Goal: Information Seeking & Learning: Find specific fact

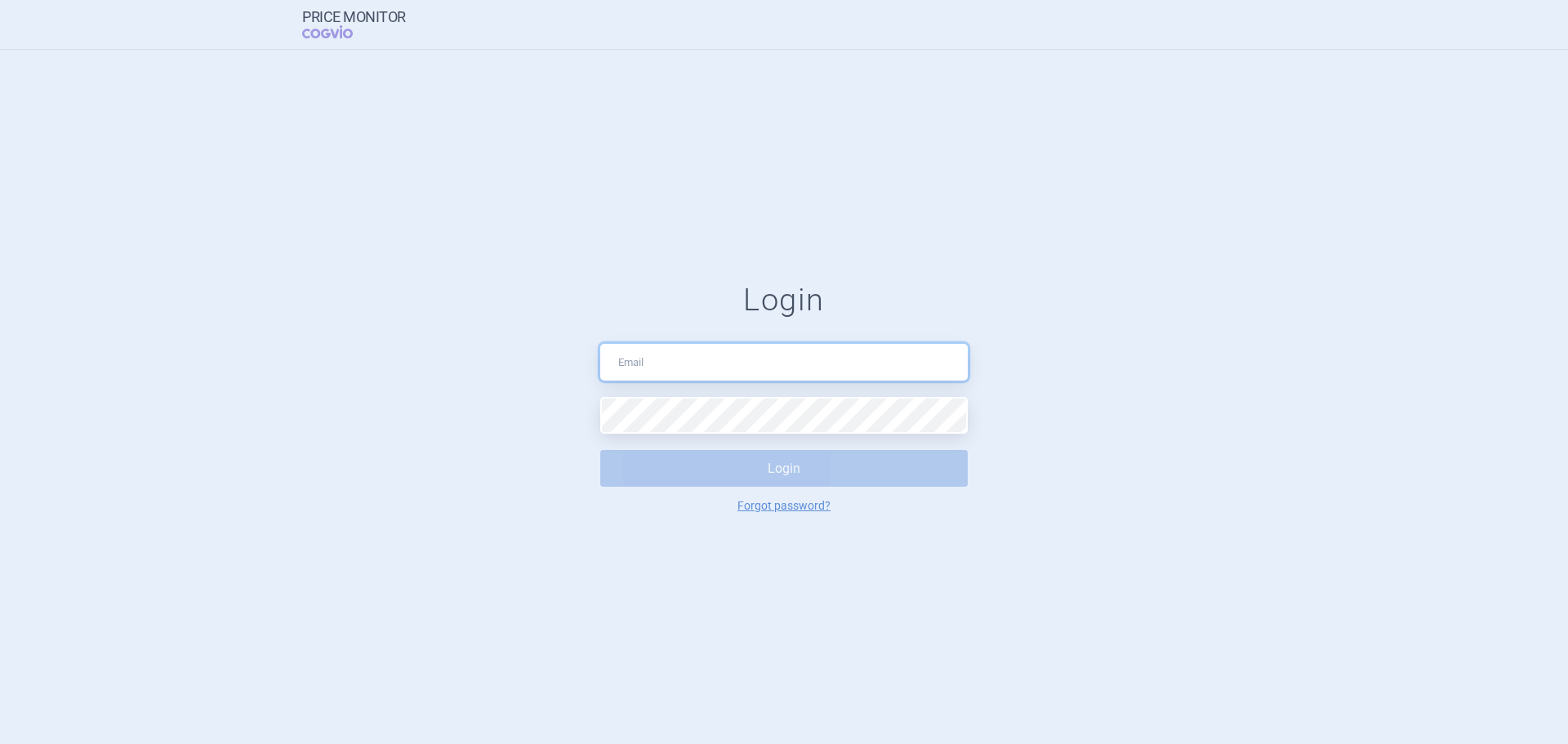
drag, startPoint x: 0, startPoint y: 0, endPoint x: 738, endPoint y: 372, distance: 826.5
click at [738, 372] on input "text" at bounding box center [784, 362] width 368 height 37
type input "[EMAIL_ADDRESS][PERSON_NAME][DOMAIN_NAME]"
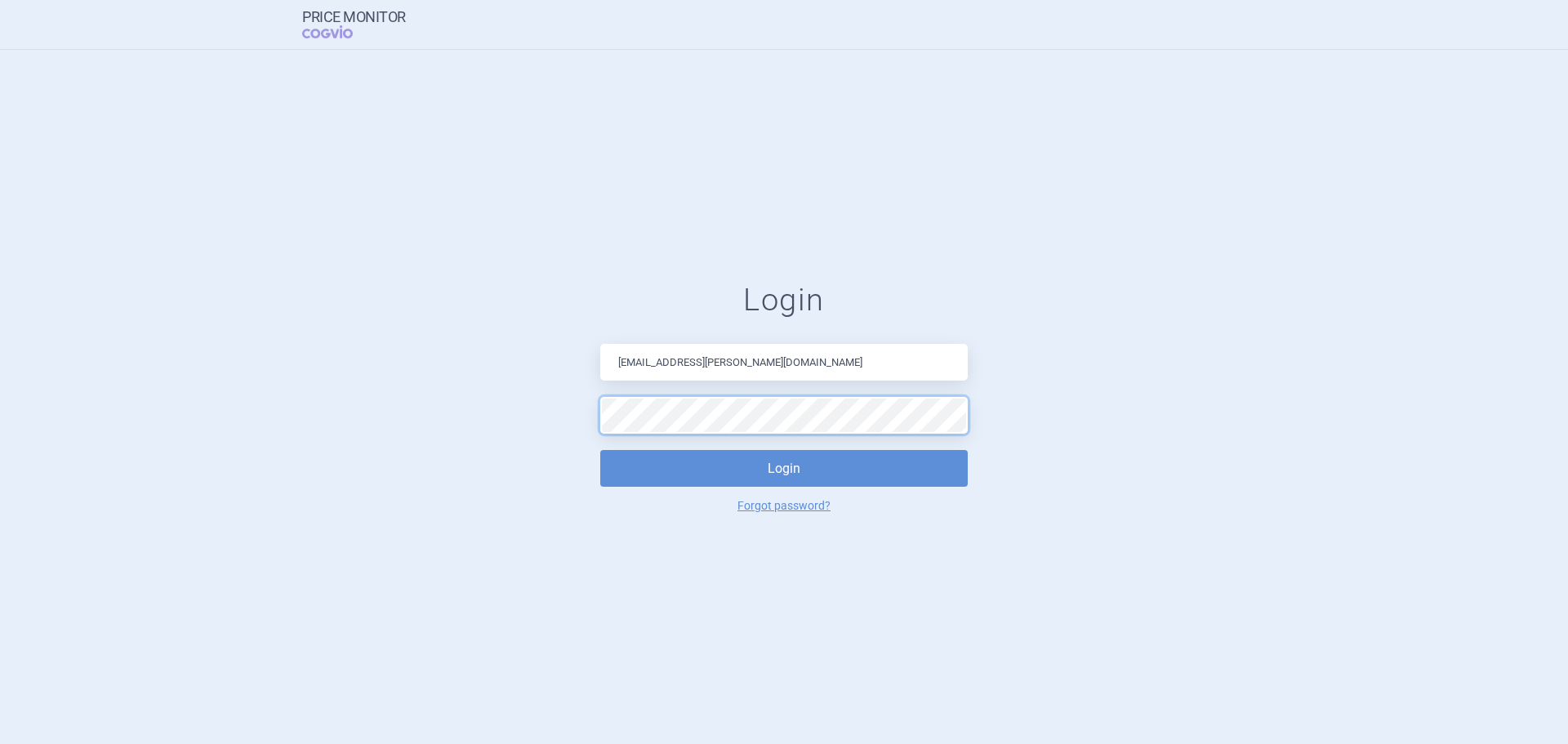
click at [601, 450] on button "Login" at bounding box center [784, 468] width 368 height 37
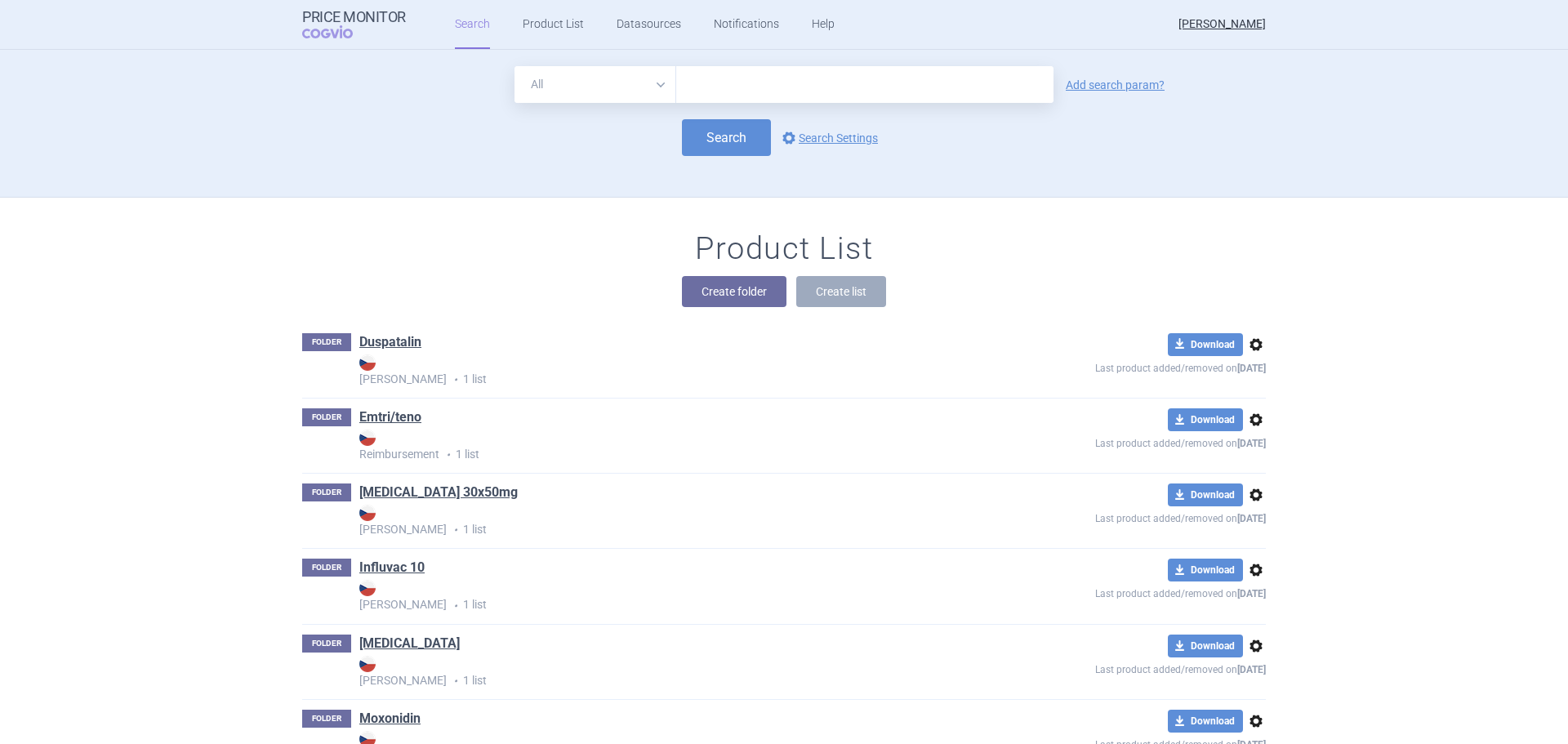
click at [727, 76] on input "text" at bounding box center [865, 85] width 378 height 37
type input "cynt"
click button "Search" at bounding box center [726, 138] width 89 height 37
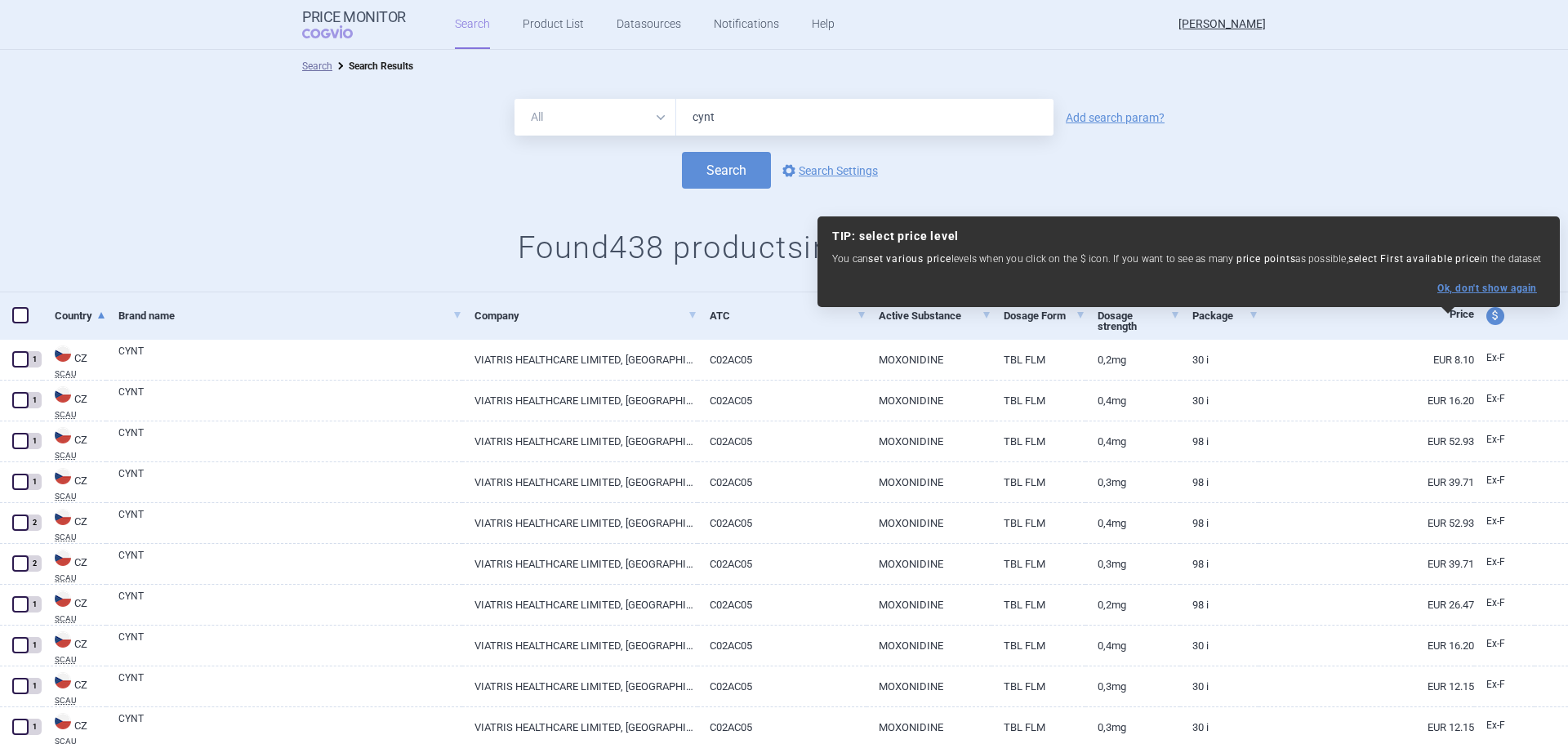
click at [1483, 286] on button "Ok, don ' t show again" at bounding box center [1487, 288] width 100 height 12
select select "ex-factory"
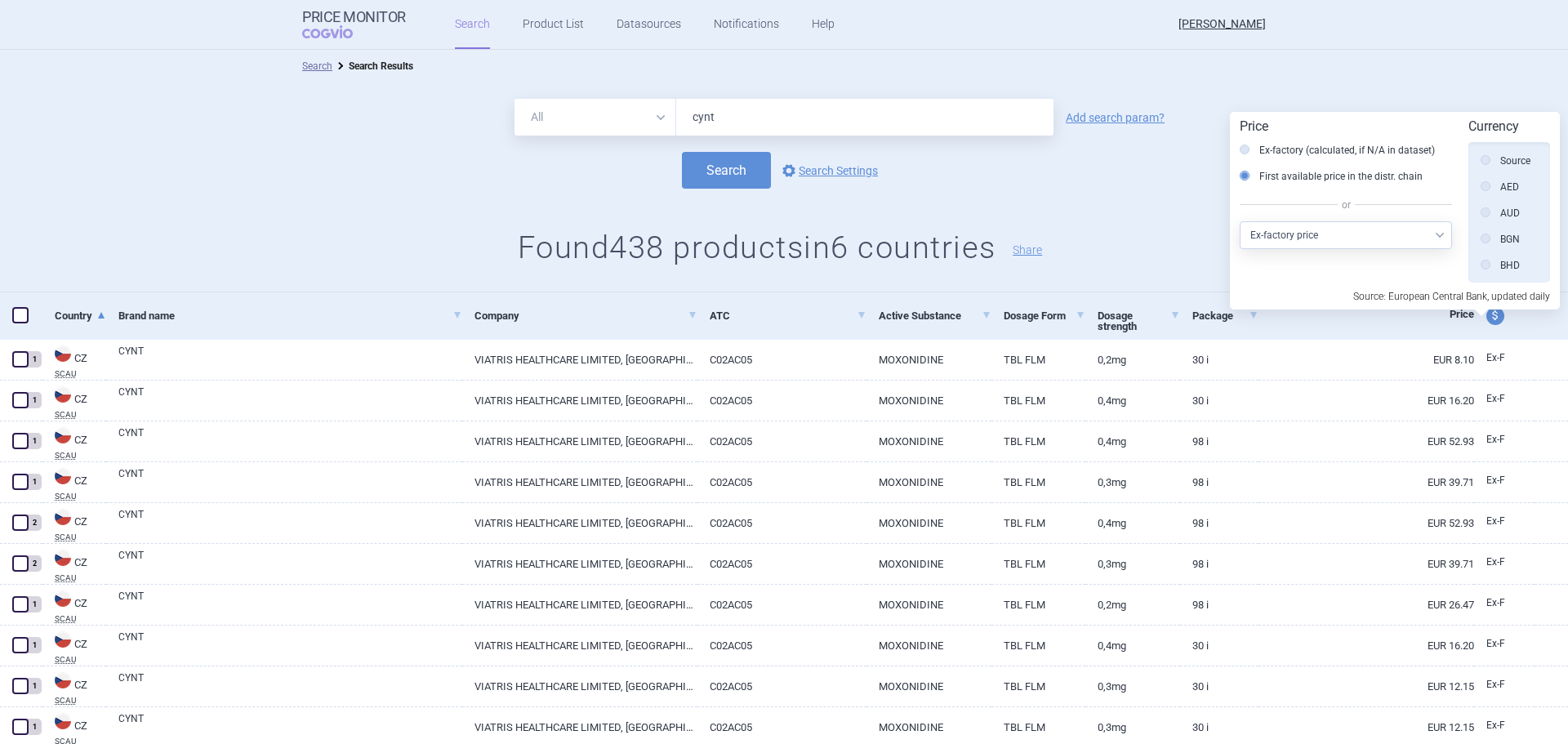
scroll to position [369, 0]
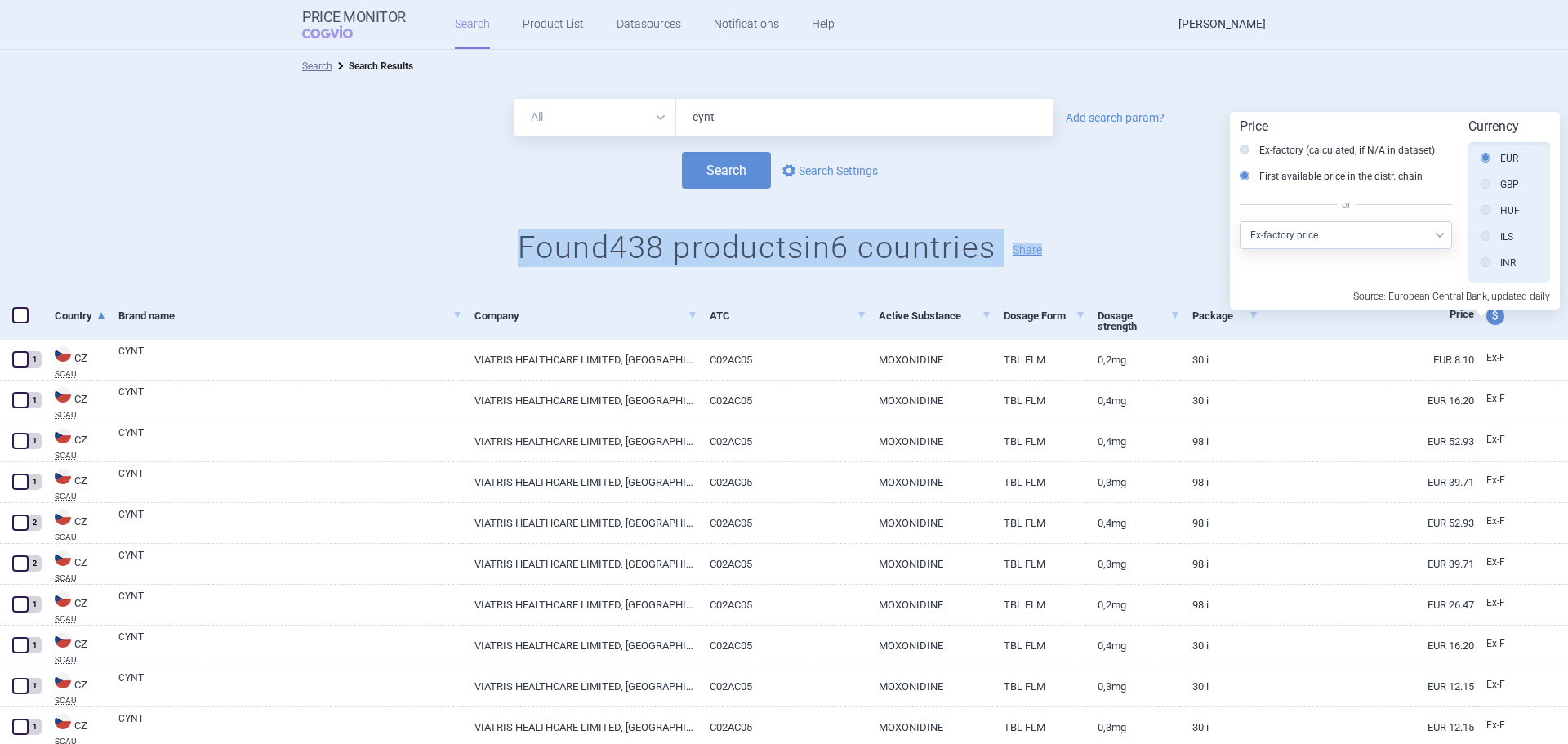
click at [1114, 188] on div "All Brand Name ATC Company Active Substance Country Newer than cynt Add search …" at bounding box center [784, 187] width 1568 height 210
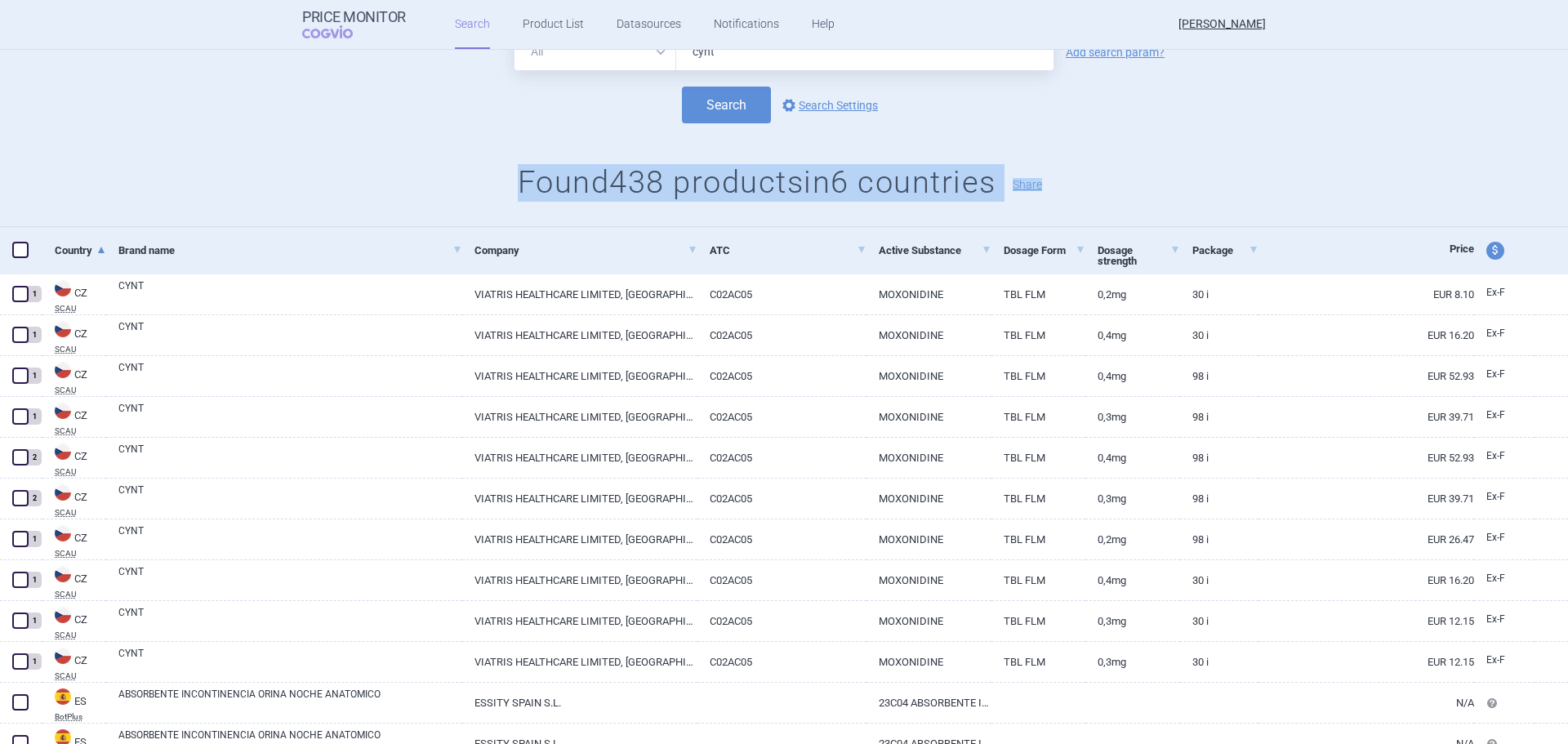
scroll to position [163, 0]
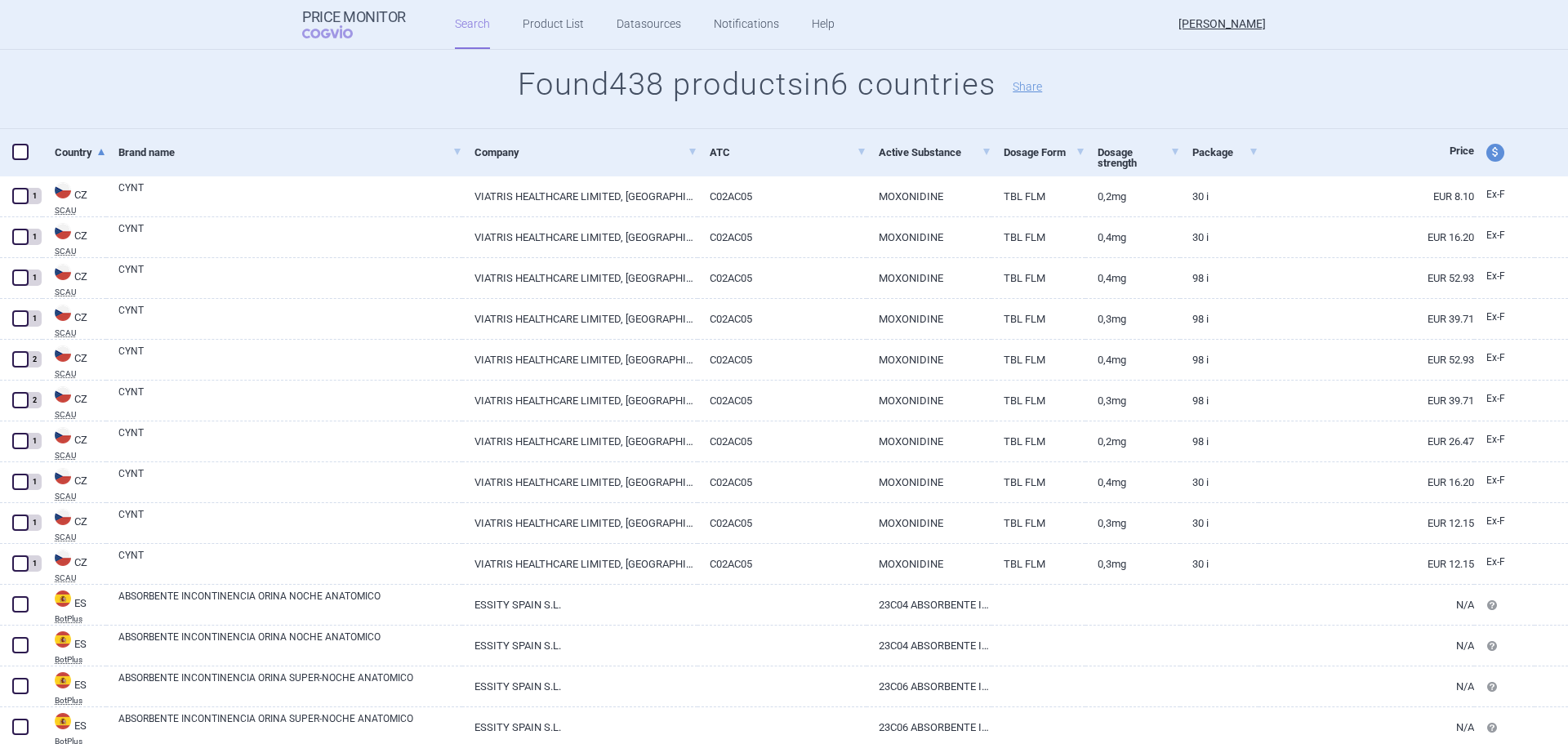
click at [1223, 118] on div "All Brand Name ATC Company Active Substance Country Newer than cynt Add search …" at bounding box center [784, 23] width 1568 height 210
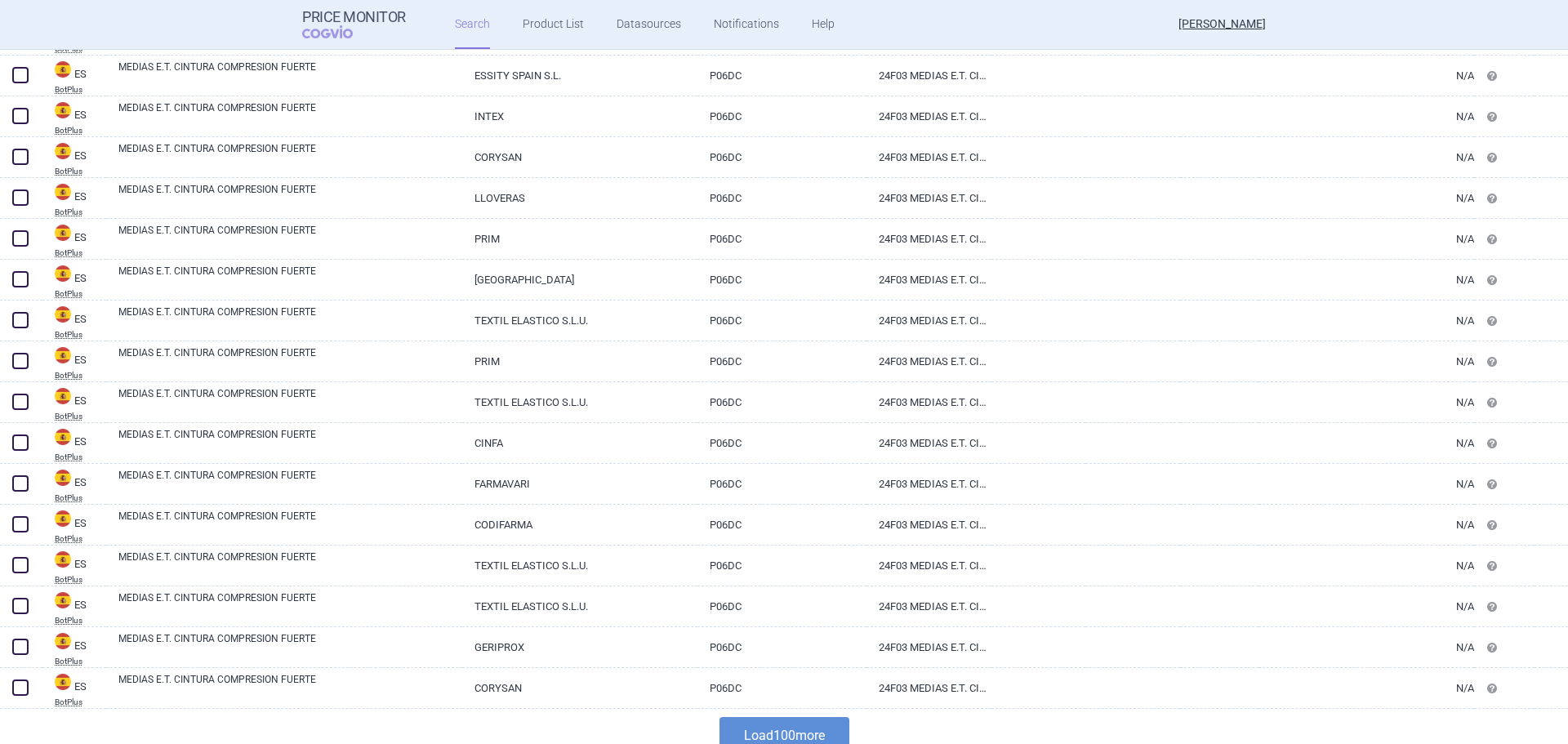
scroll to position [3730, 0]
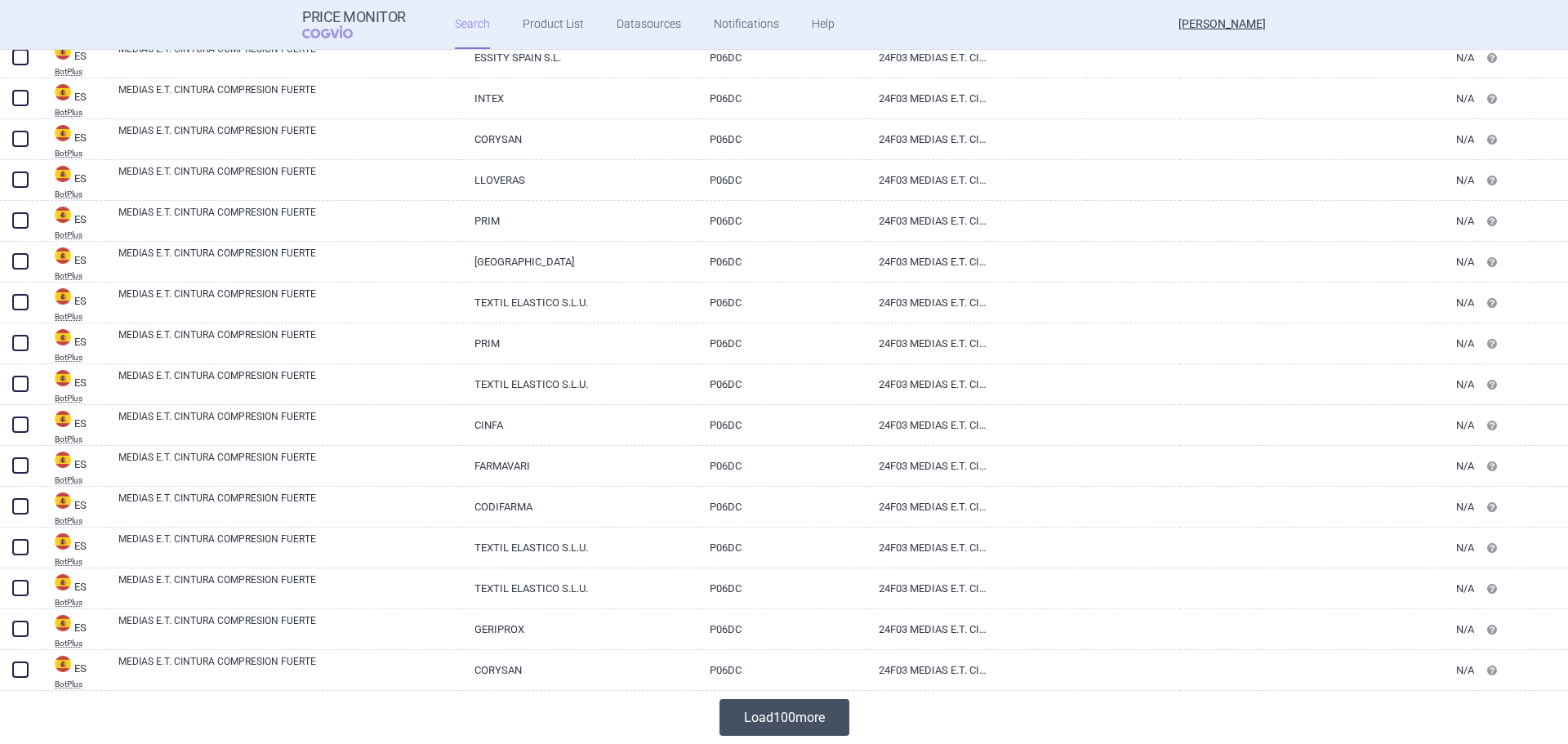
click at [760, 731] on button "Load 100 more" at bounding box center [784, 718] width 130 height 37
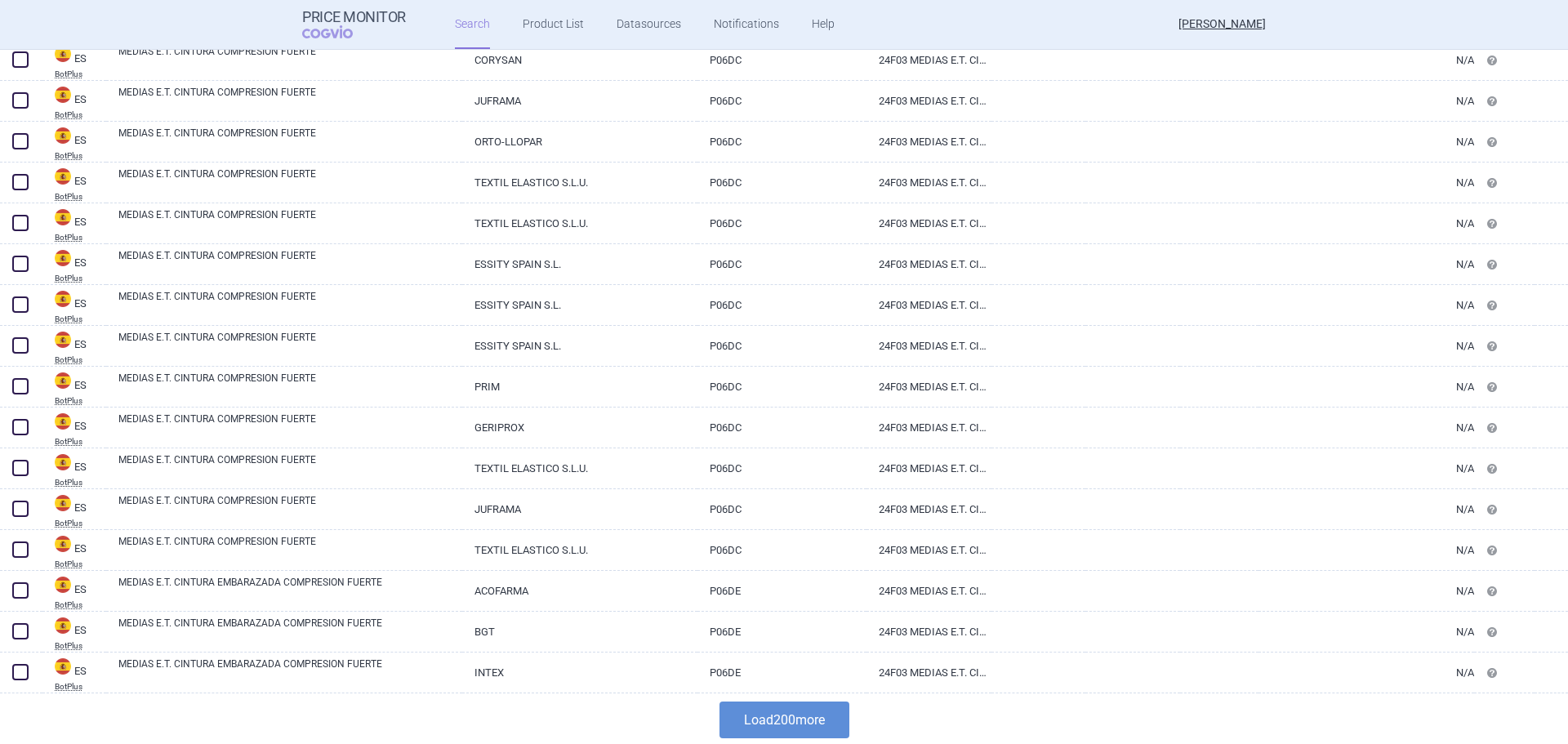
scroll to position [7812, 0]
click at [775, 713] on button "Load 200 more" at bounding box center [784, 718] width 130 height 37
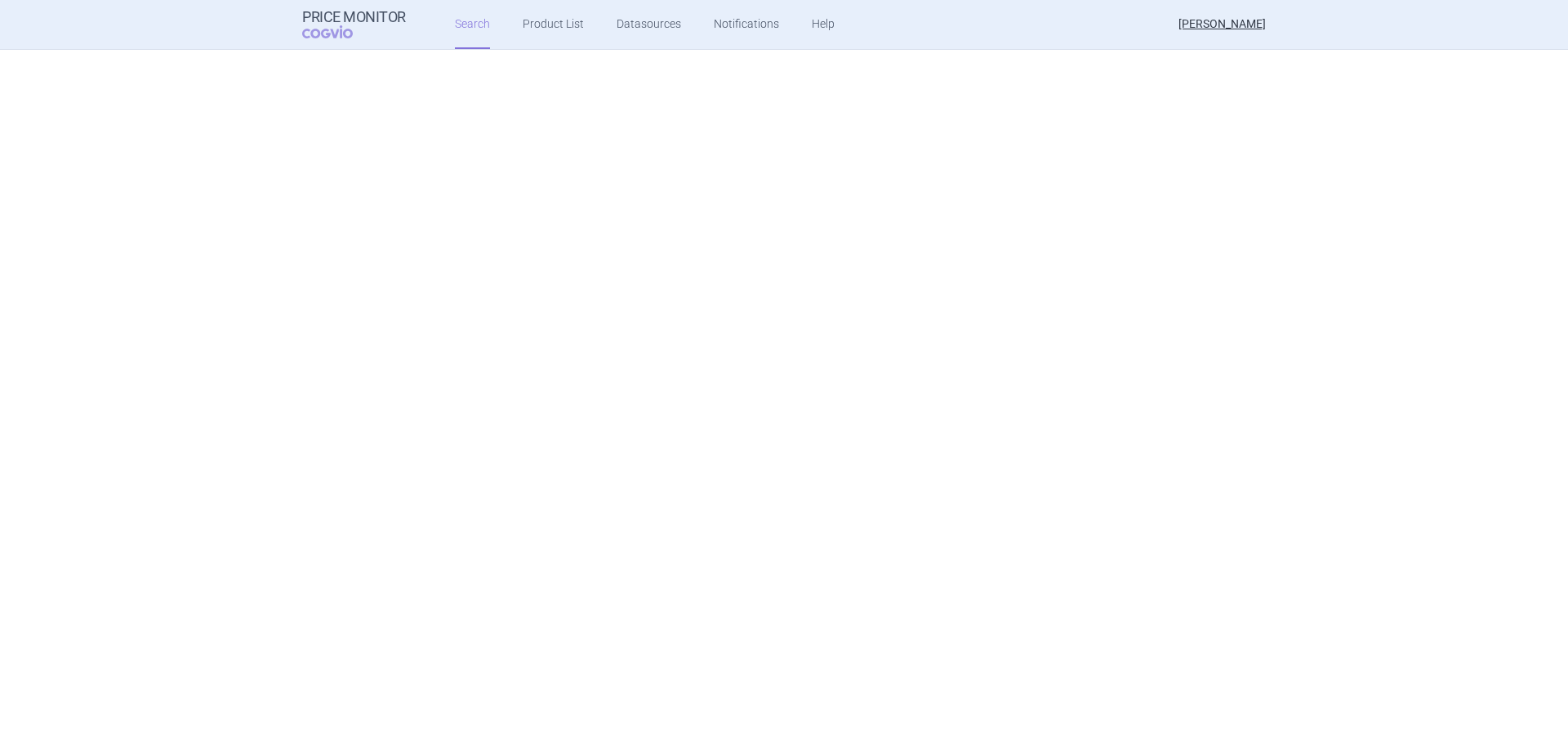
scroll to position [0, 0]
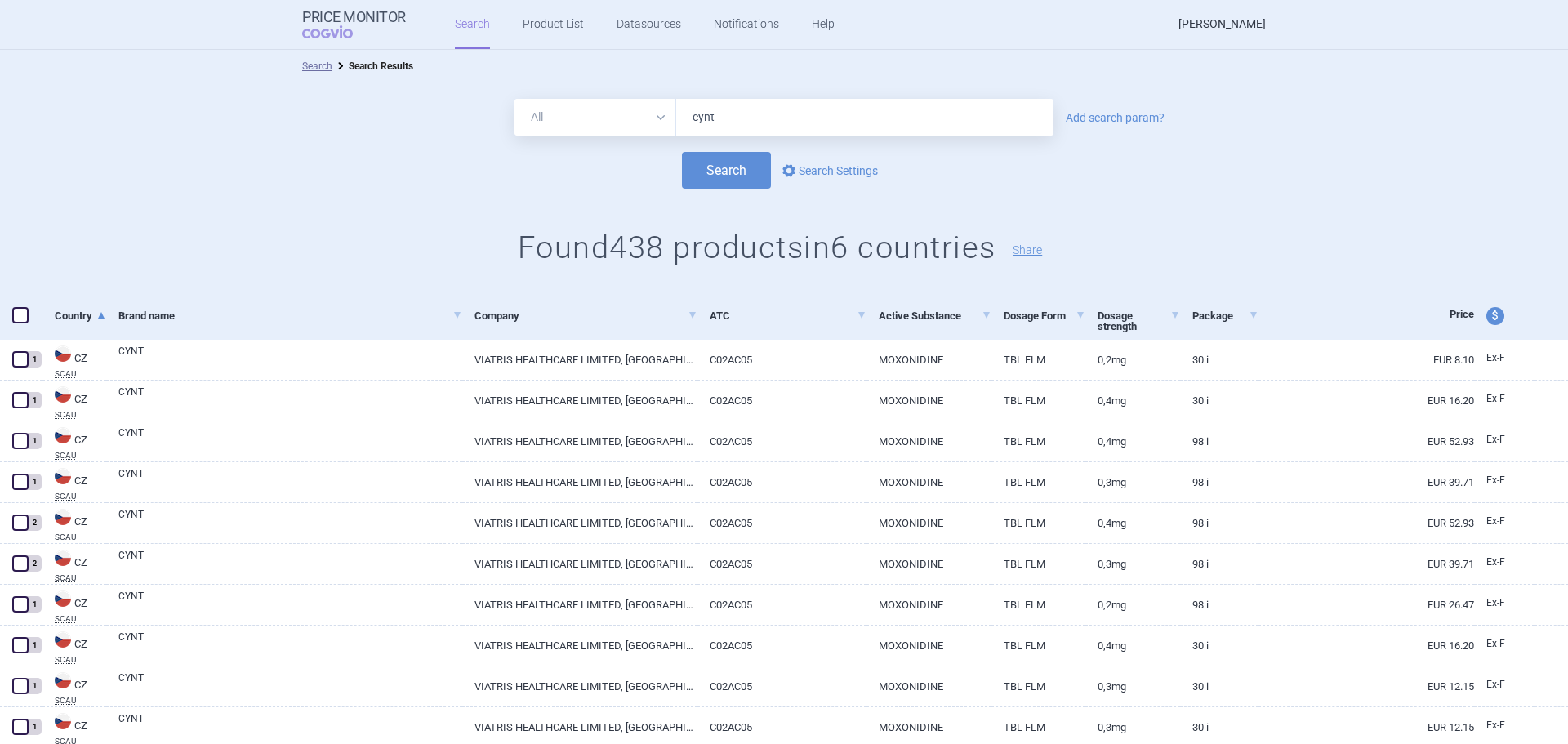
click at [739, 114] on input "cynt" at bounding box center [865, 117] width 378 height 37
drag, startPoint x: 739, startPoint y: 113, endPoint x: 605, endPoint y: 123, distance: 134.4
click at [605, 123] on div "All Brand Name ATC Company Active Substance Country Newer than cynt" at bounding box center [784, 117] width 539 height 37
click at [726, 169] on button "Search" at bounding box center [726, 170] width 89 height 37
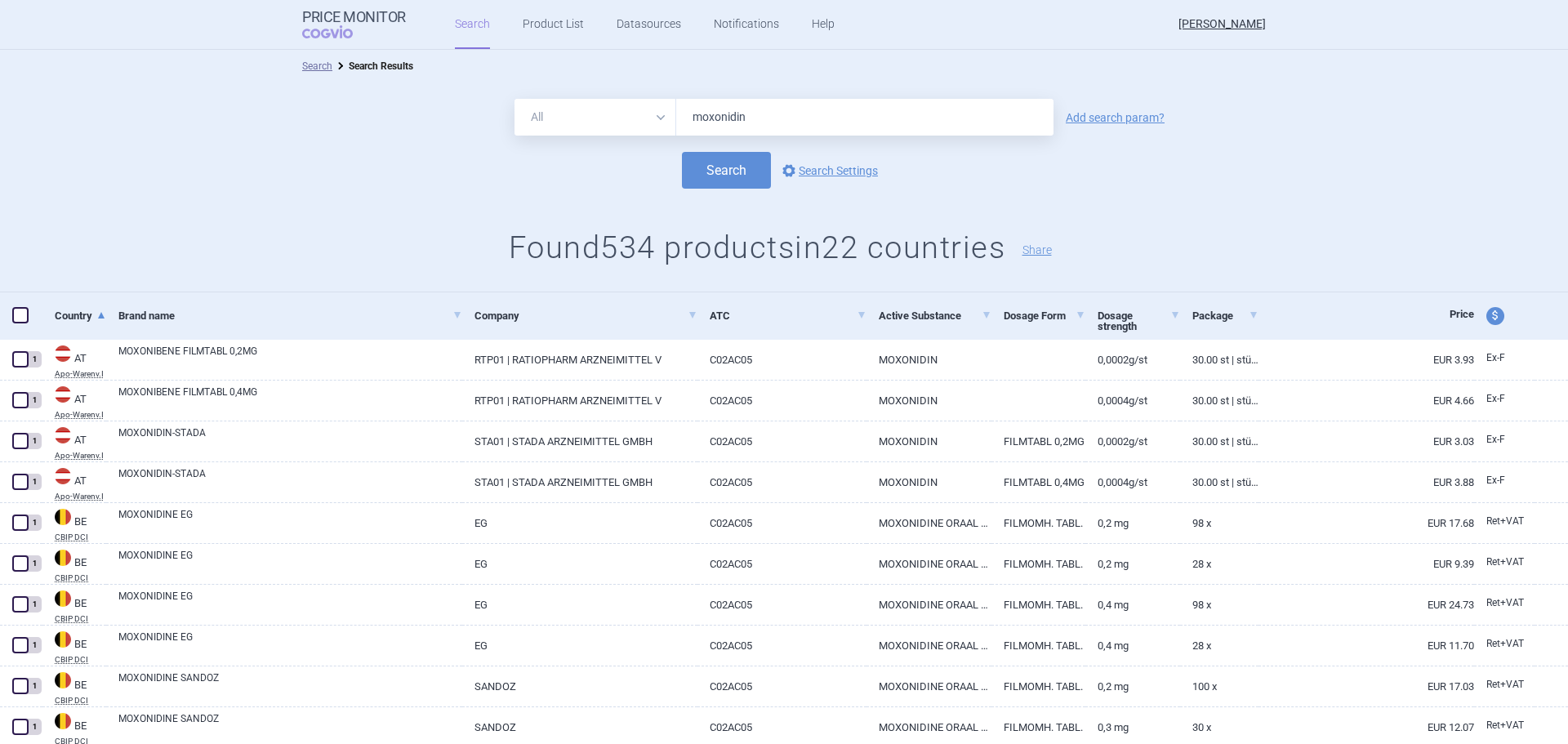
click at [771, 108] on input "moxonidin" at bounding box center [865, 117] width 378 height 37
type input "moxonidin viatris"
click at [682, 152] on button "Search" at bounding box center [726, 170] width 89 height 37
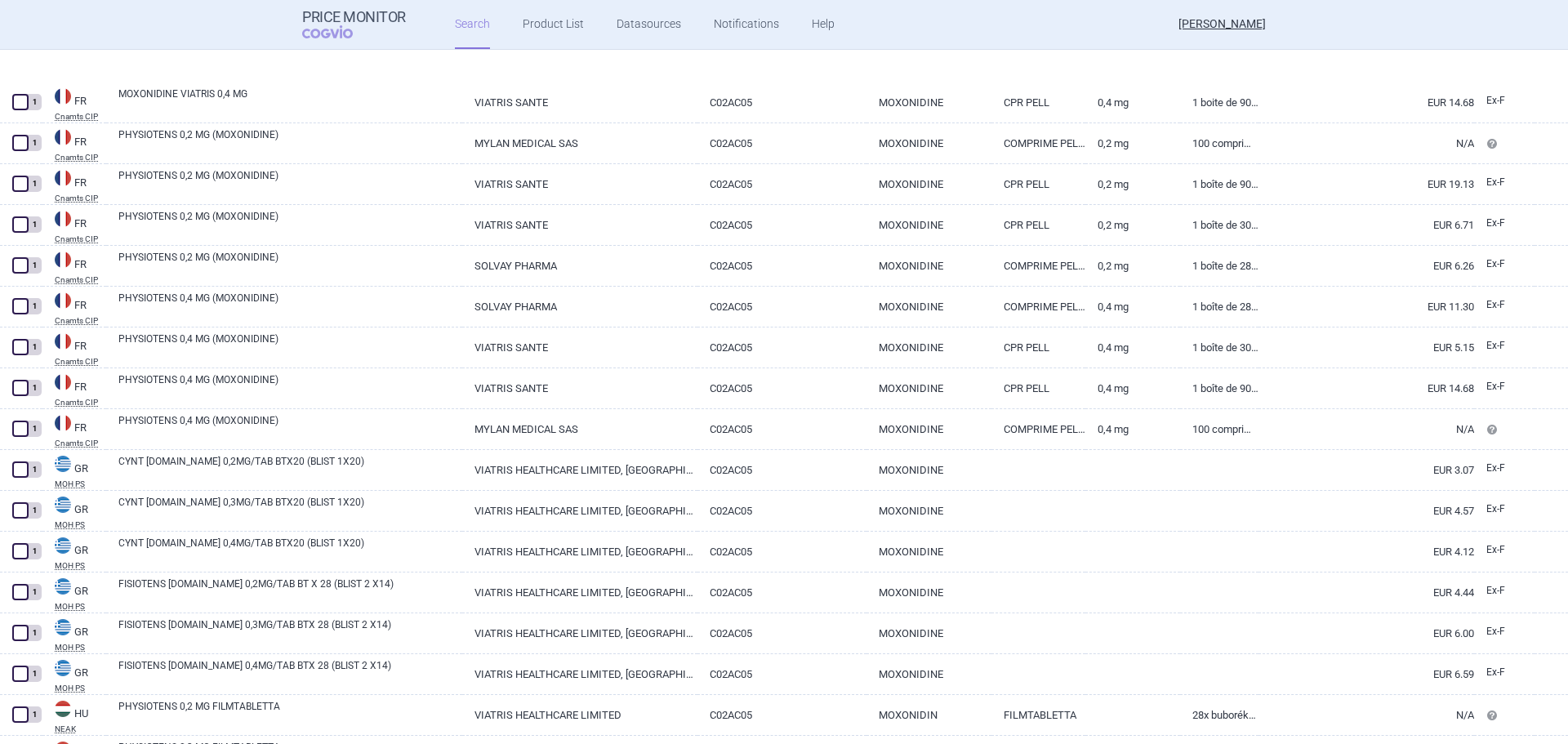
scroll to position [3718, 0]
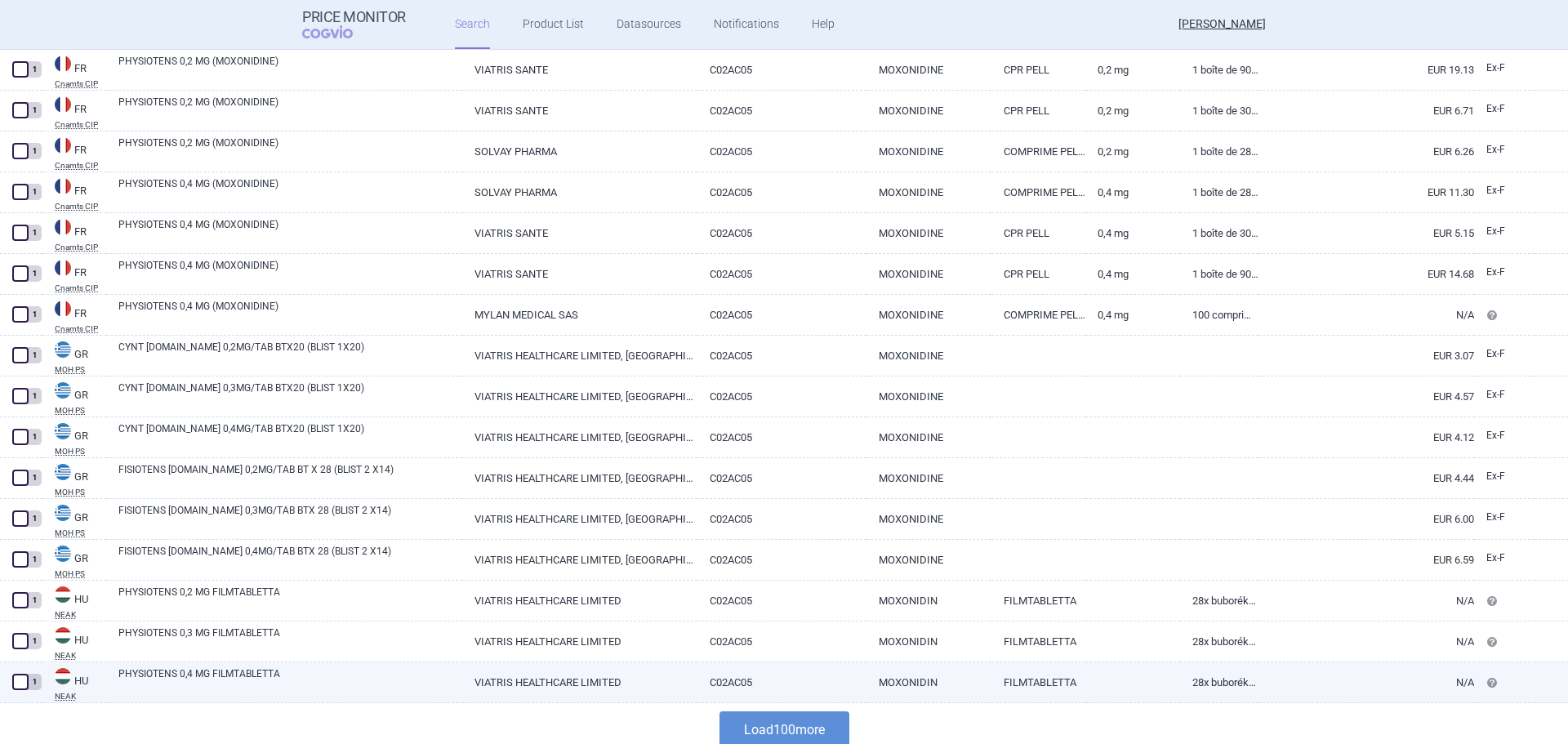
drag, startPoint x: 786, startPoint y: 731, endPoint x: 775, endPoint y: 695, distance: 37.6
click at [786, 731] on button "Load 100 more" at bounding box center [784, 729] width 130 height 37
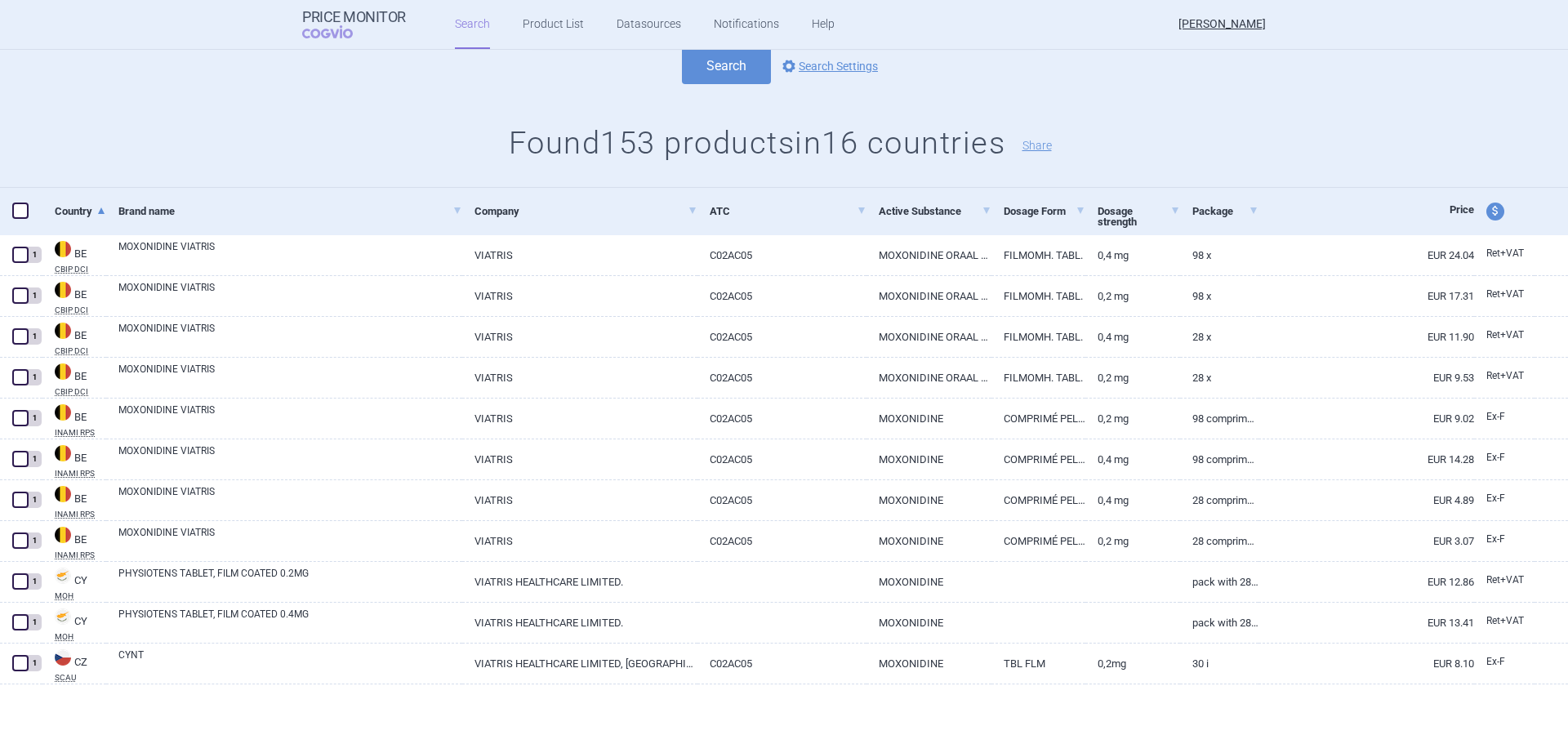
scroll to position [0, 0]
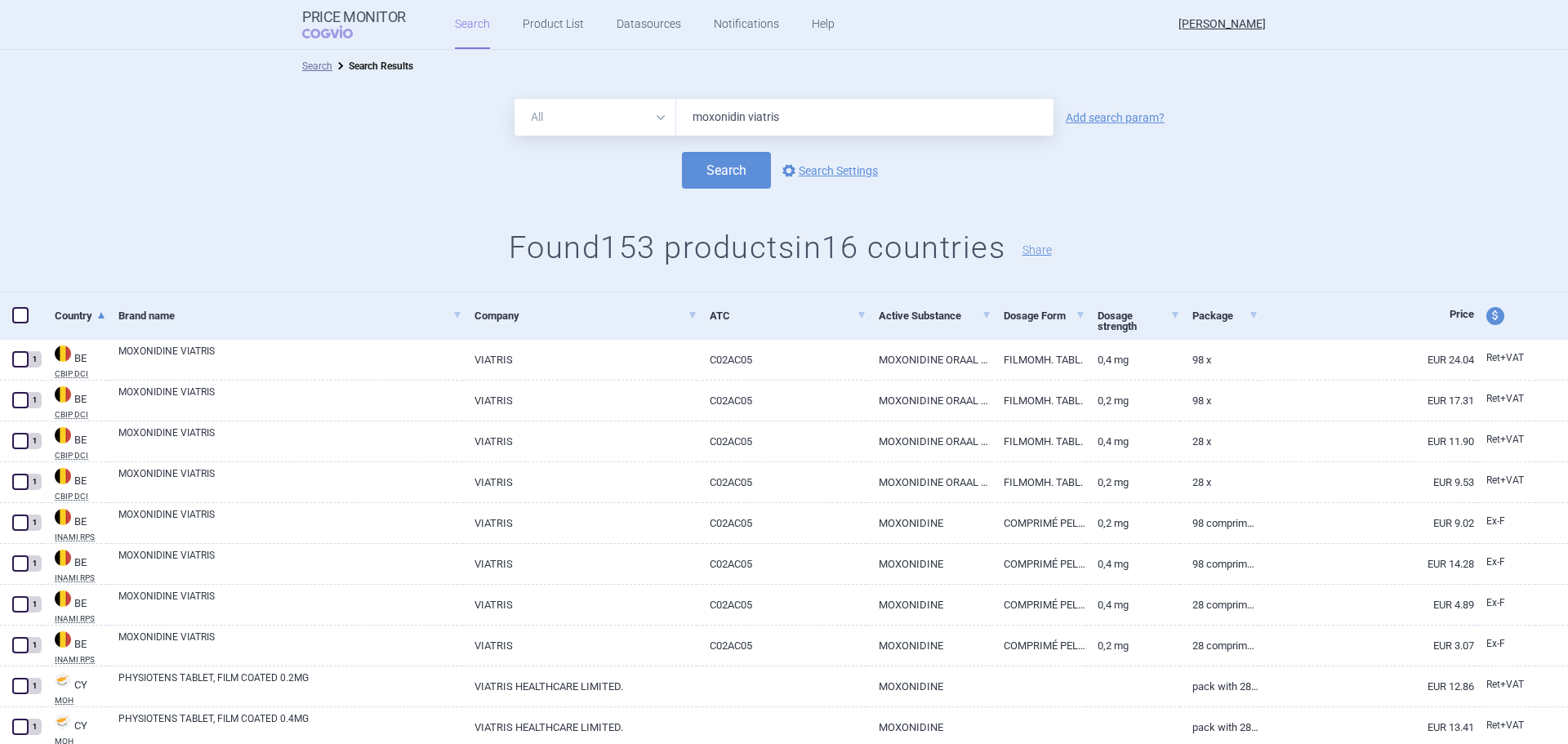
drag, startPoint x: 798, startPoint y: 120, endPoint x: 374, endPoint y: 106, distance: 424.2
click at [374, 109] on div "All Brand Name ATC Company Active Substance Country Newer than moxonidin viatri…" at bounding box center [784, 117] width 1568 height 37
type input "cynt"
click at [682, 152] on button "Search" at bounding box center [726, 170] width 89 height 37
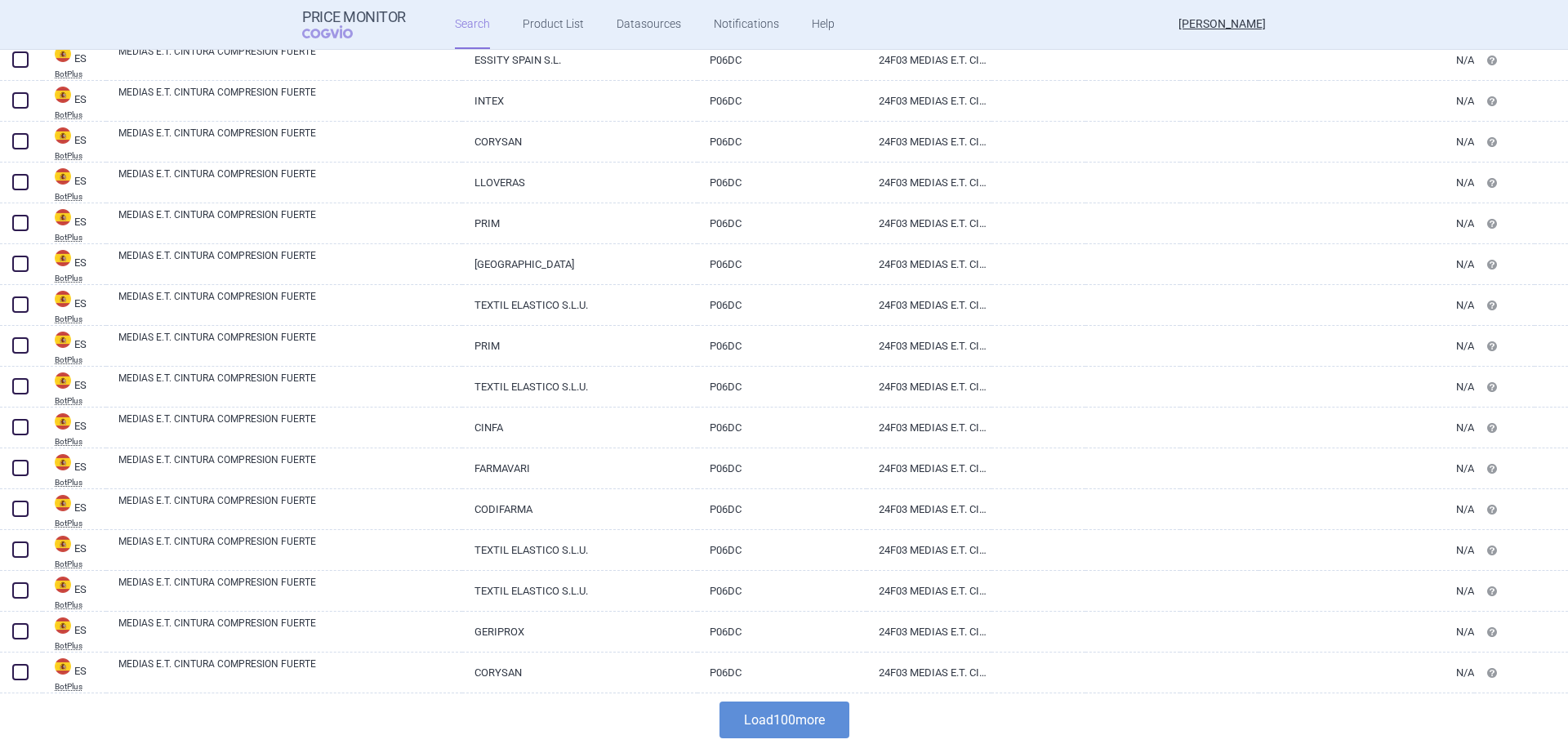
scroll to position [3730, 0]
click at [788, 724] on button "Load 100 more" at bounding box center [784, 718] width 130 height 37
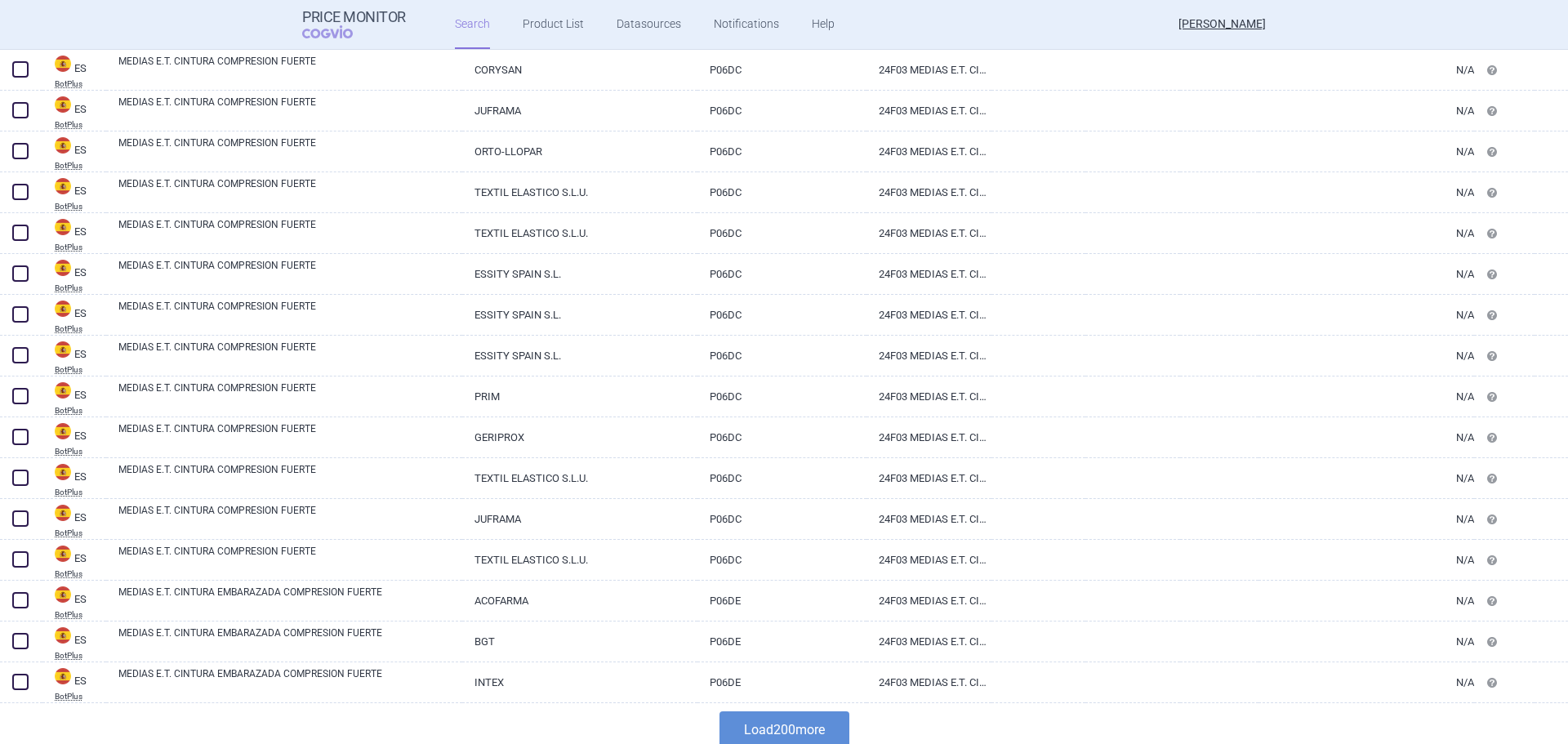
scroll to position [7812, 0]
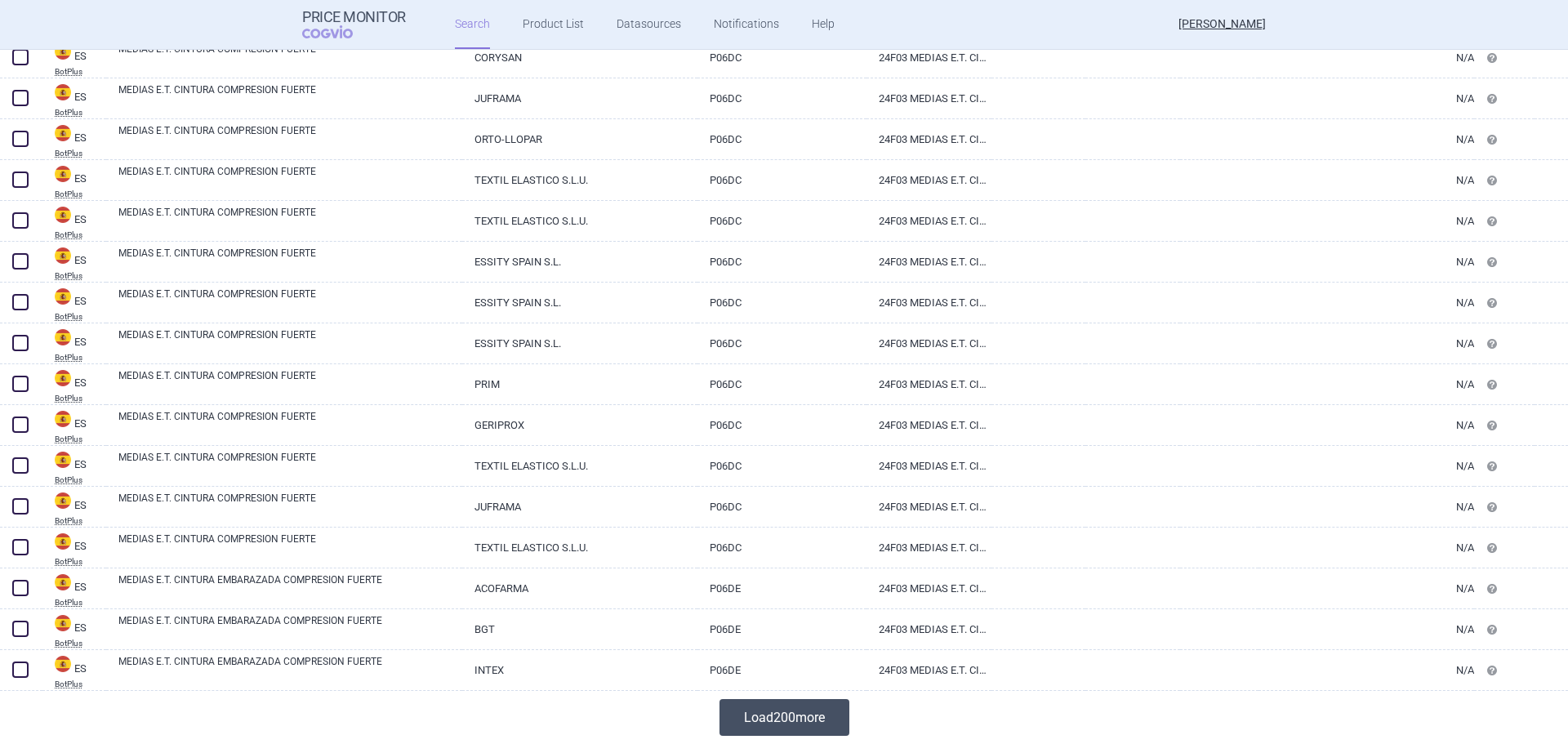
click at [799, 718] on button "Load 200 more" at bounding box center [784, 718] width 130 height 37
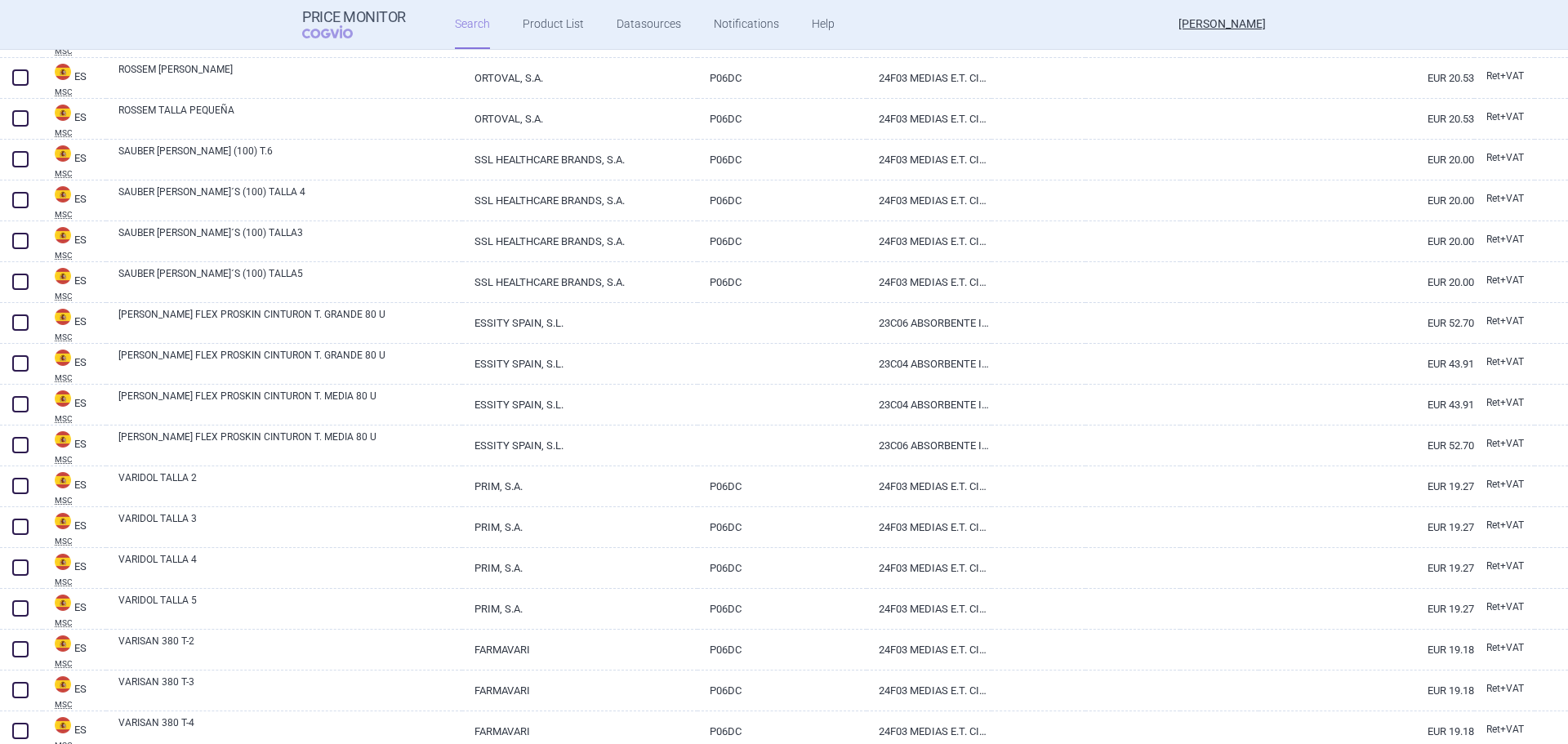
scroll to position [15973, 0]
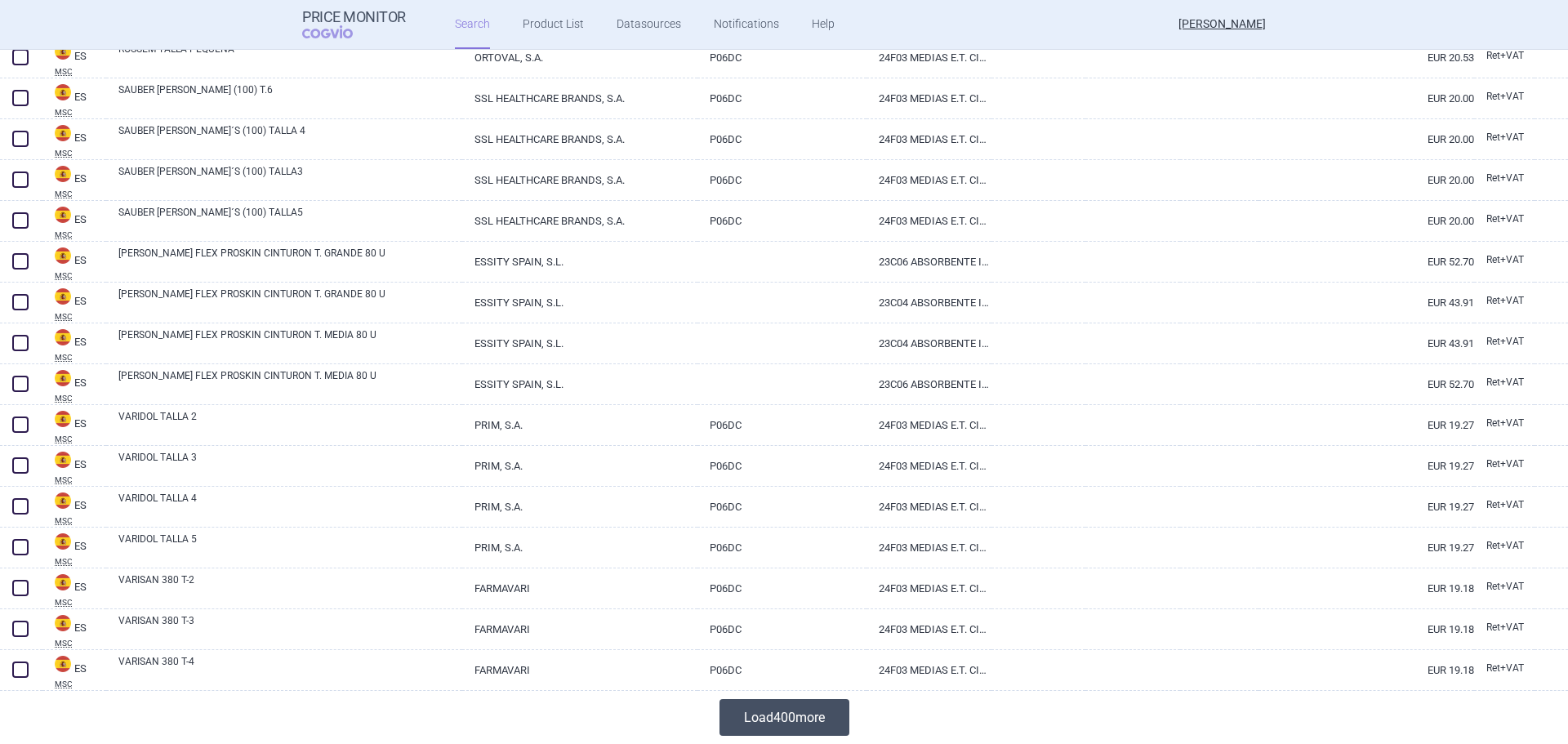
click at [739, 711] on button "Load 400 more" at bounding box center [784, 718] width 130 height 37
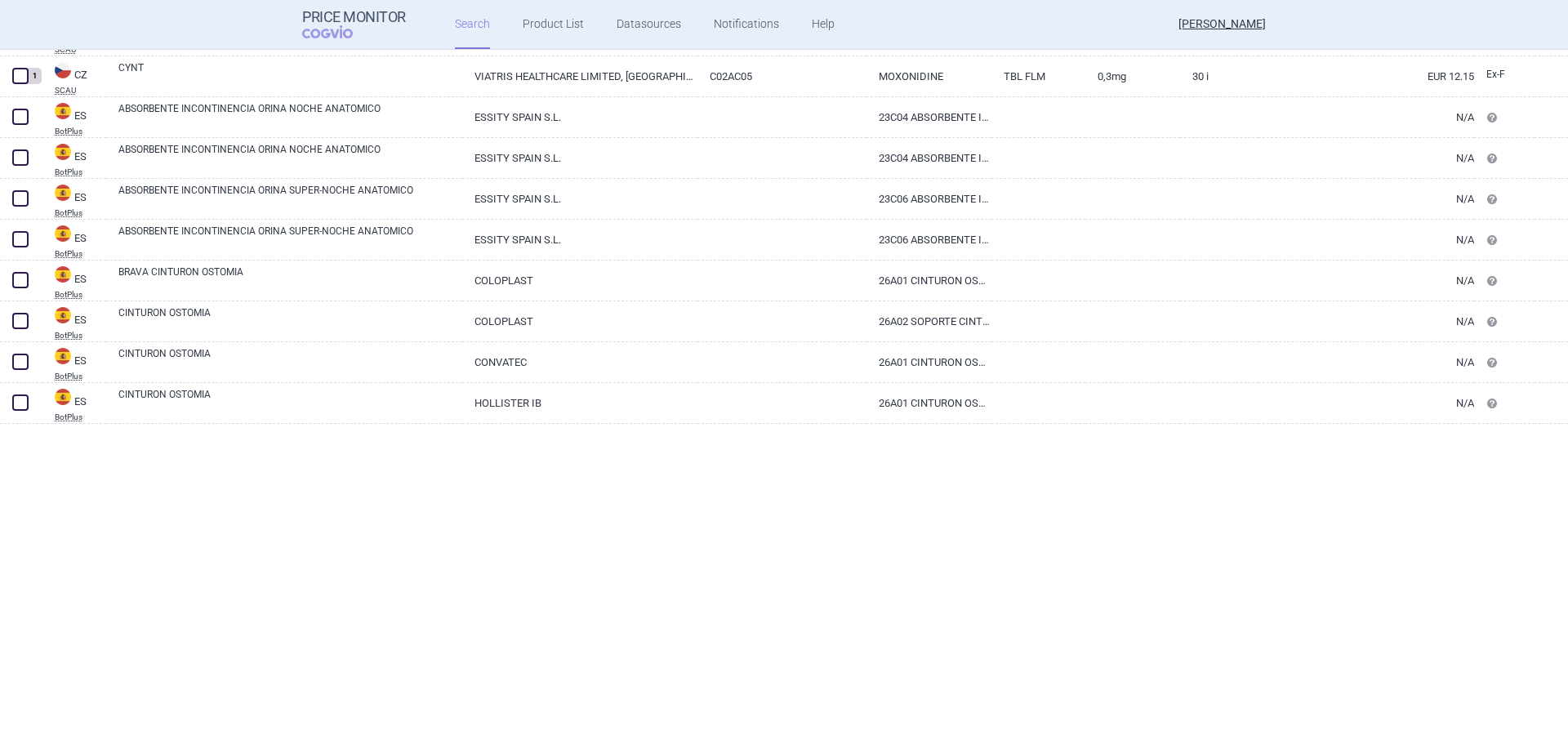
scroll to position [0, 0]
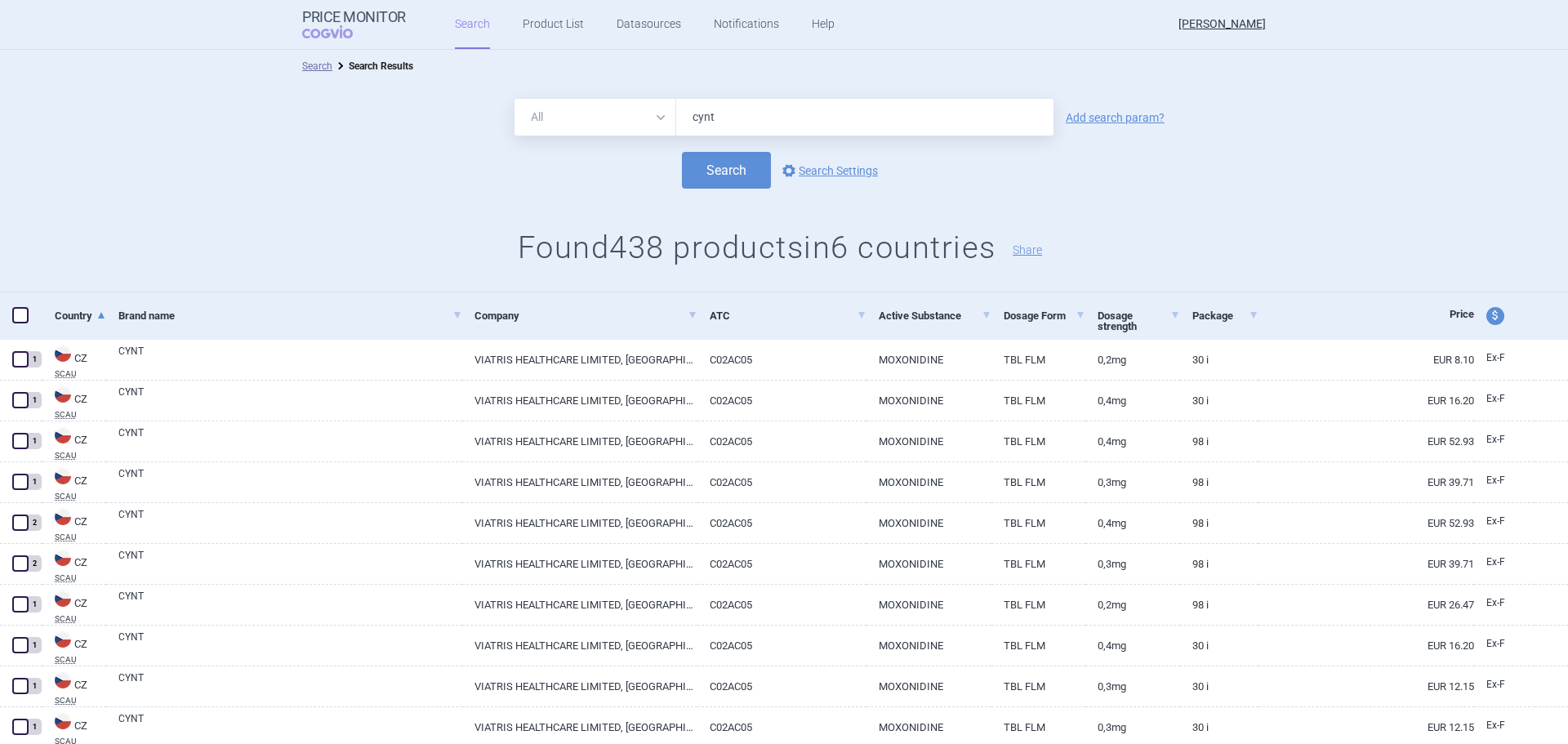
click at [685, 114] on input "cynt" at bounding box center [865, 117] width 378 height 37
type input ""cynt""
click at [682, 152] on button "Search" at bounding box center [726, 170] width 89 height 37
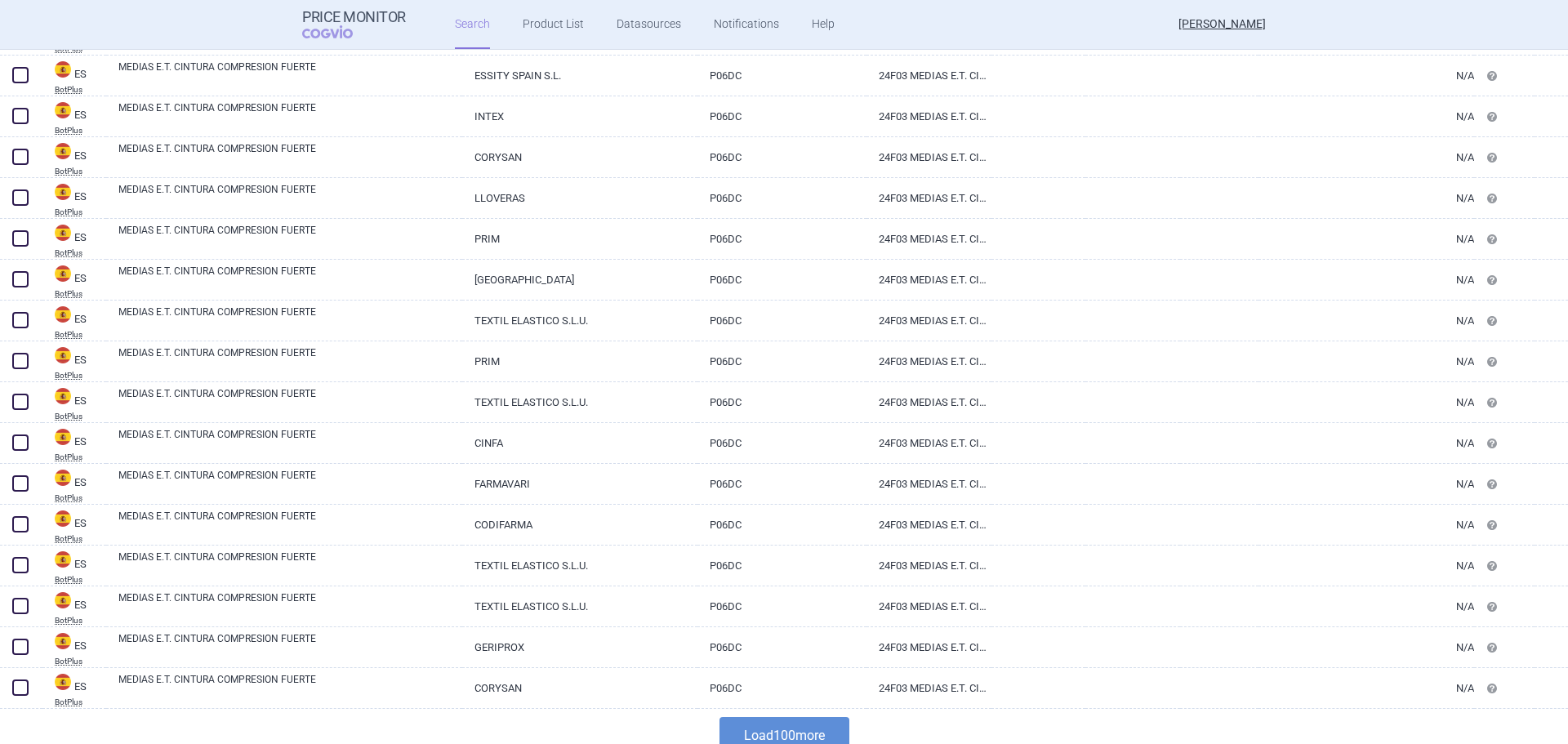
scroll to position [3730, 0]
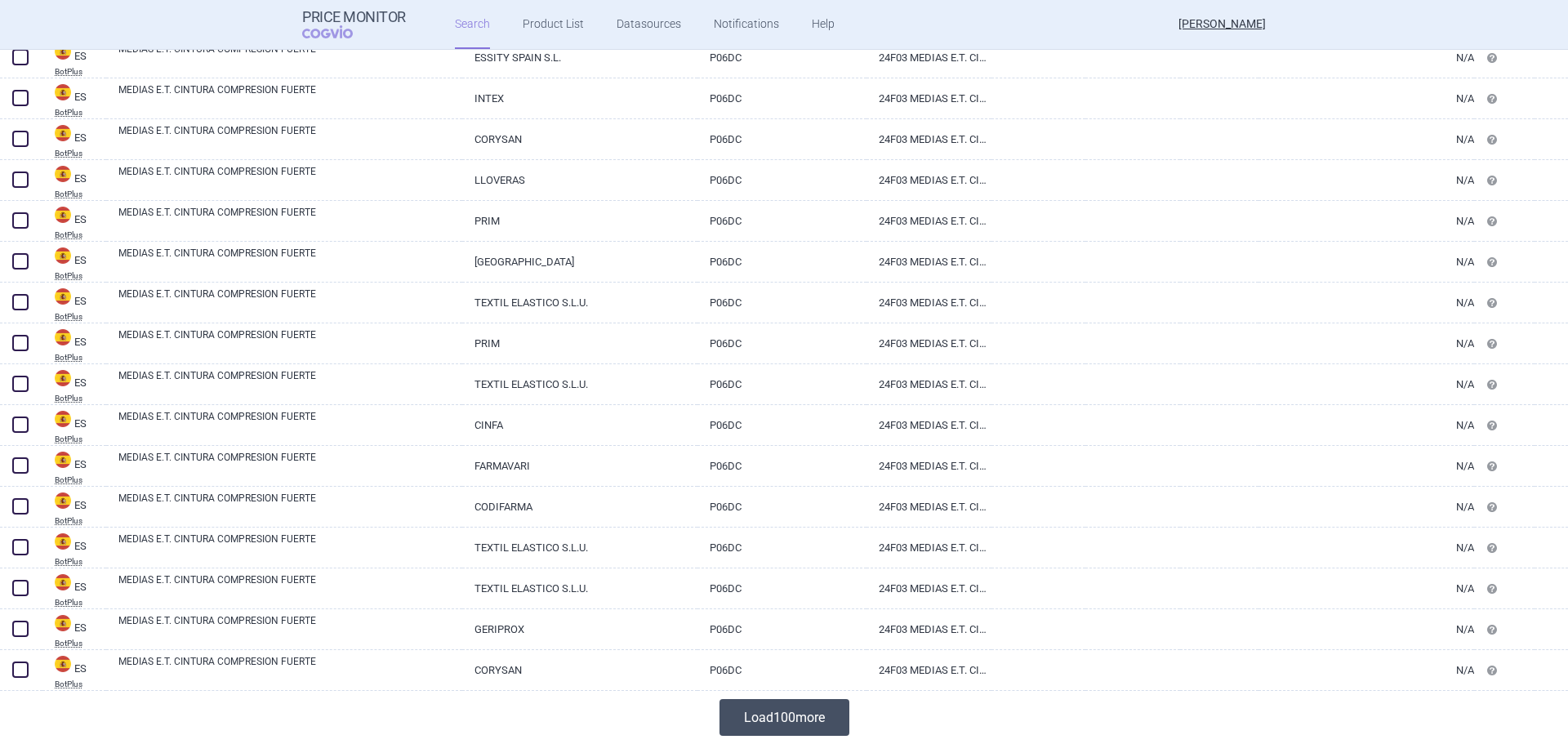
click at [799, 720] on button "Load 100 more" at bounding box center [784, 718] width 130 height 37
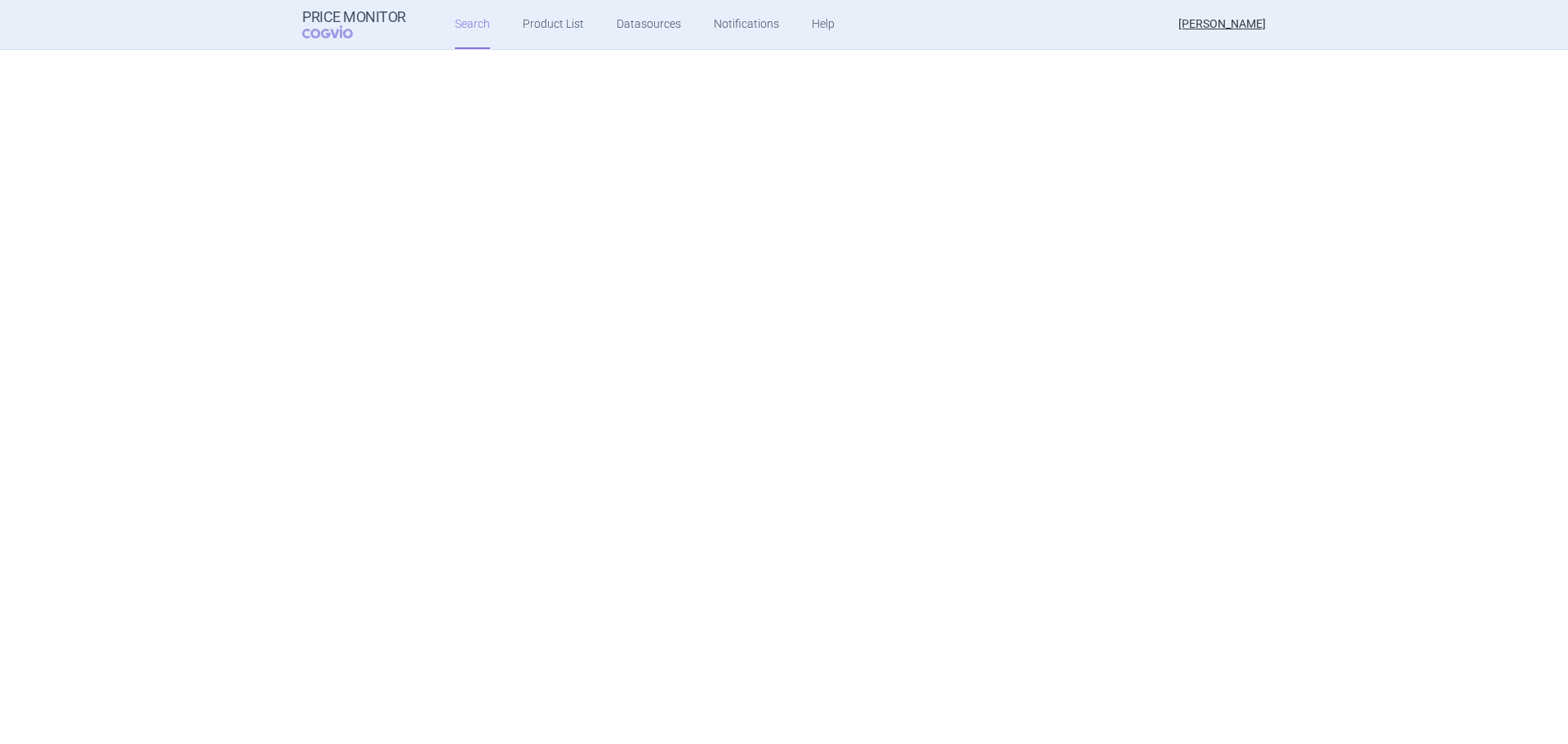
scroll to position [0, 0]
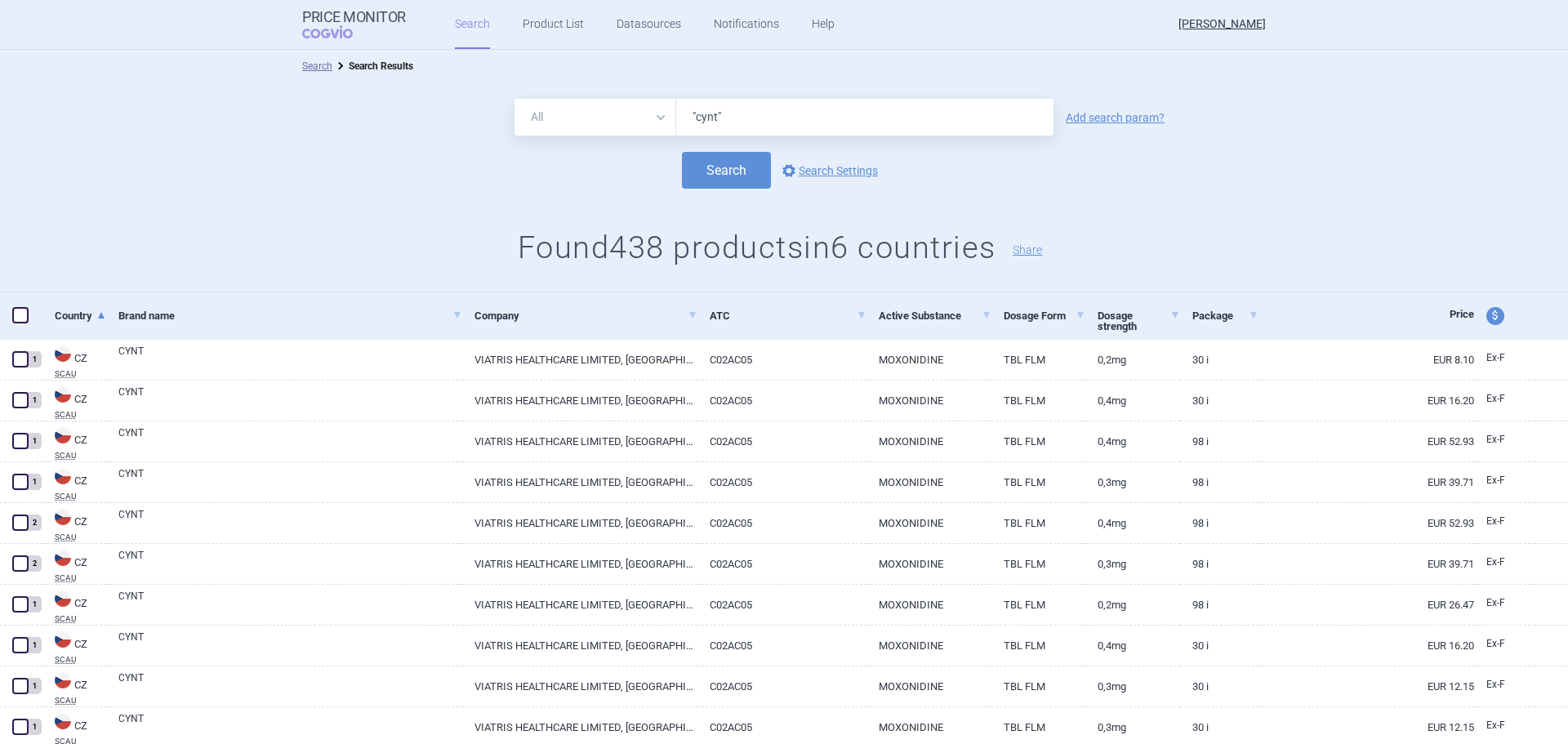
click at [743, 123] on input ""cynt"" at bounding box center [865, 117] width 378 height 37
click at [641, 119] on select "All Brand Name ATC Company Active Substance Country Newer than" at bounding box center [595, 117] width 161 height 37
select select "brandName"
click at [515, 99] on select "All Brand Name ATC Company Active Substance Country Newer than" at bounding box center [595, 117] width 161 height 37
click at [690, 111] on input ""cynt"" at bounding box center [865, 117] width 378 height 37
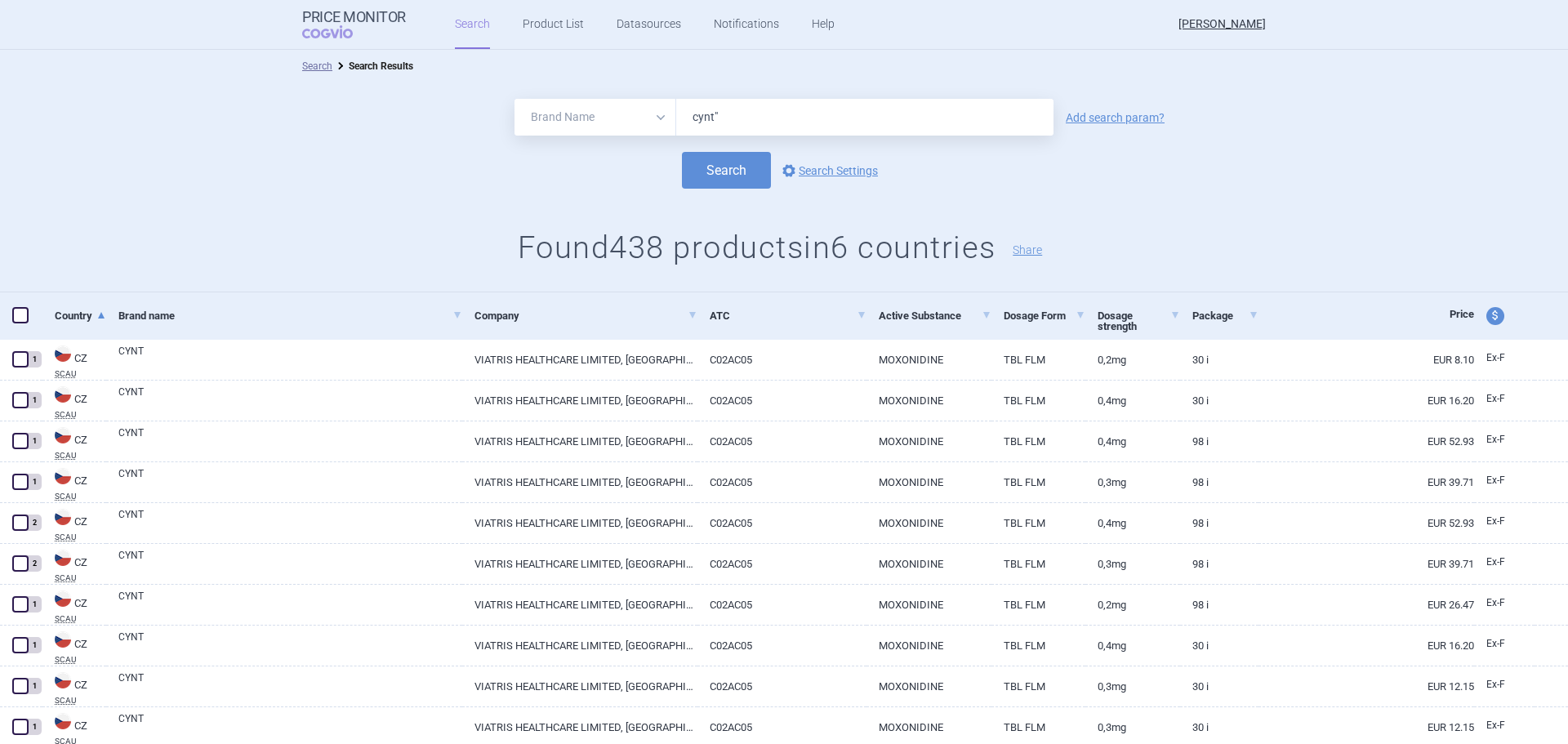
click at [754, 124] on input "cynt"" at bounding box center [865, 117] width 378 height 37
type input "cynt"
click at [682, 152] on button "Search" at bounding box center [726, 170] width 89 height 37
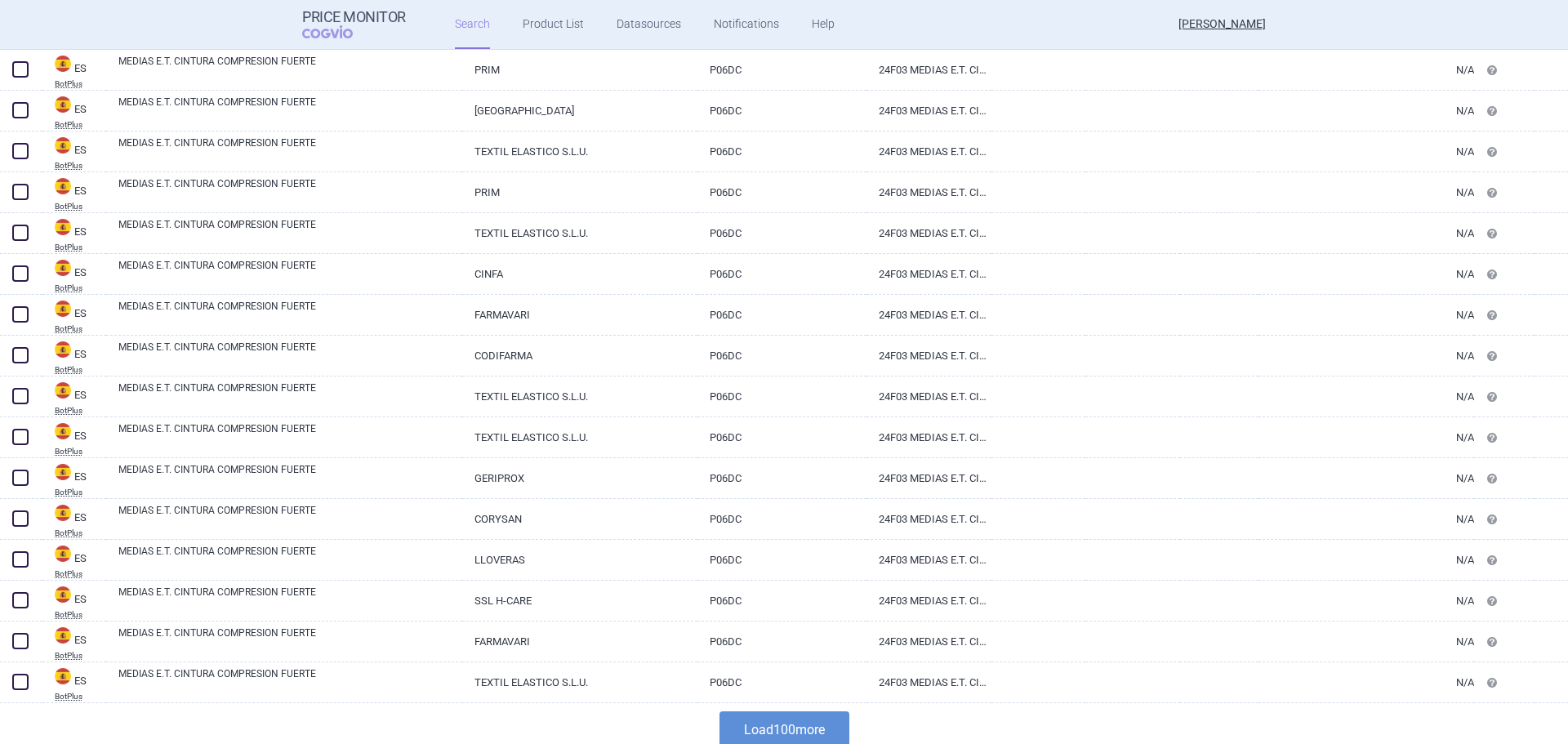
scroll to position [3730, 0]
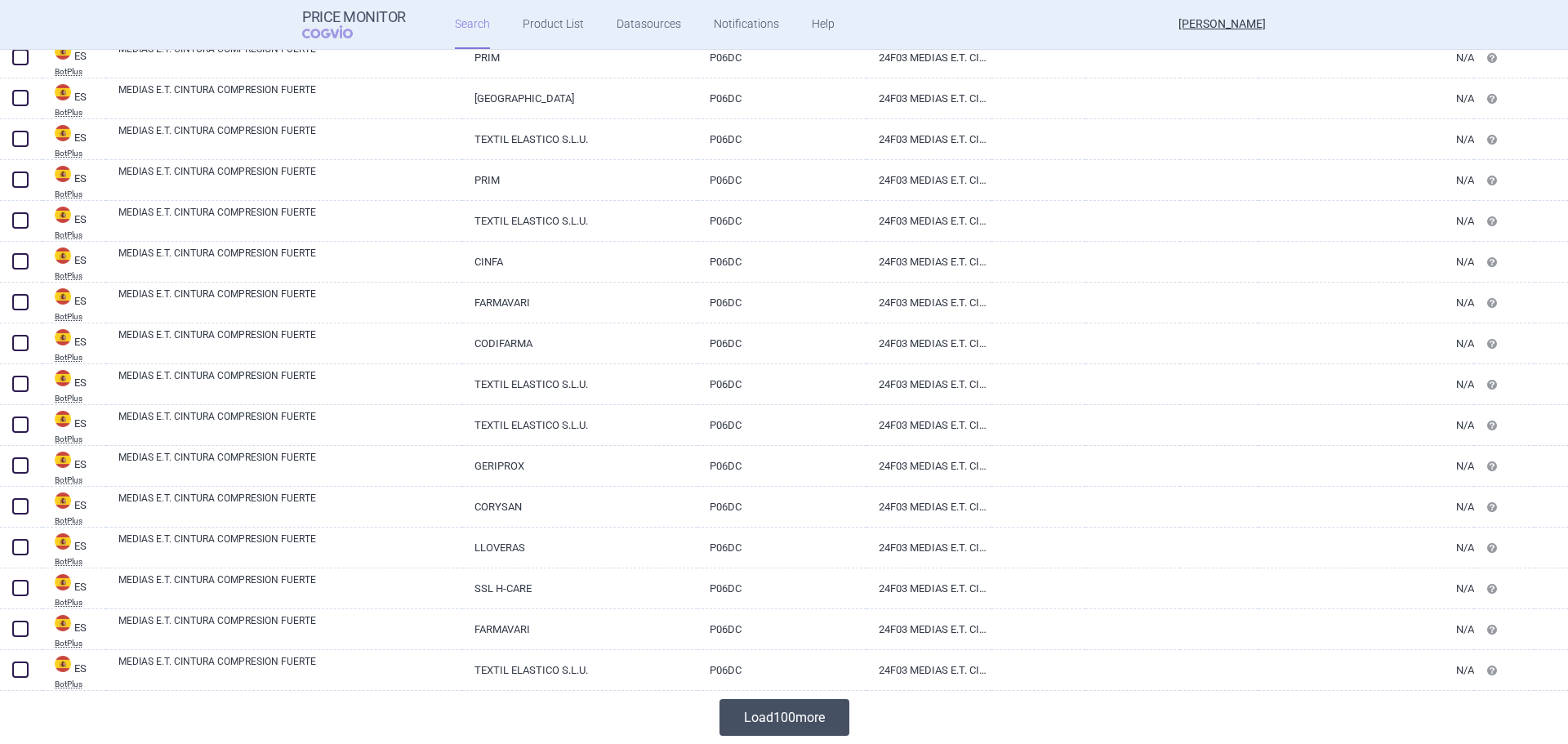
click at [762, 720] on button "Load 100 more" at bounding box center [784, 718] width 130 height 37
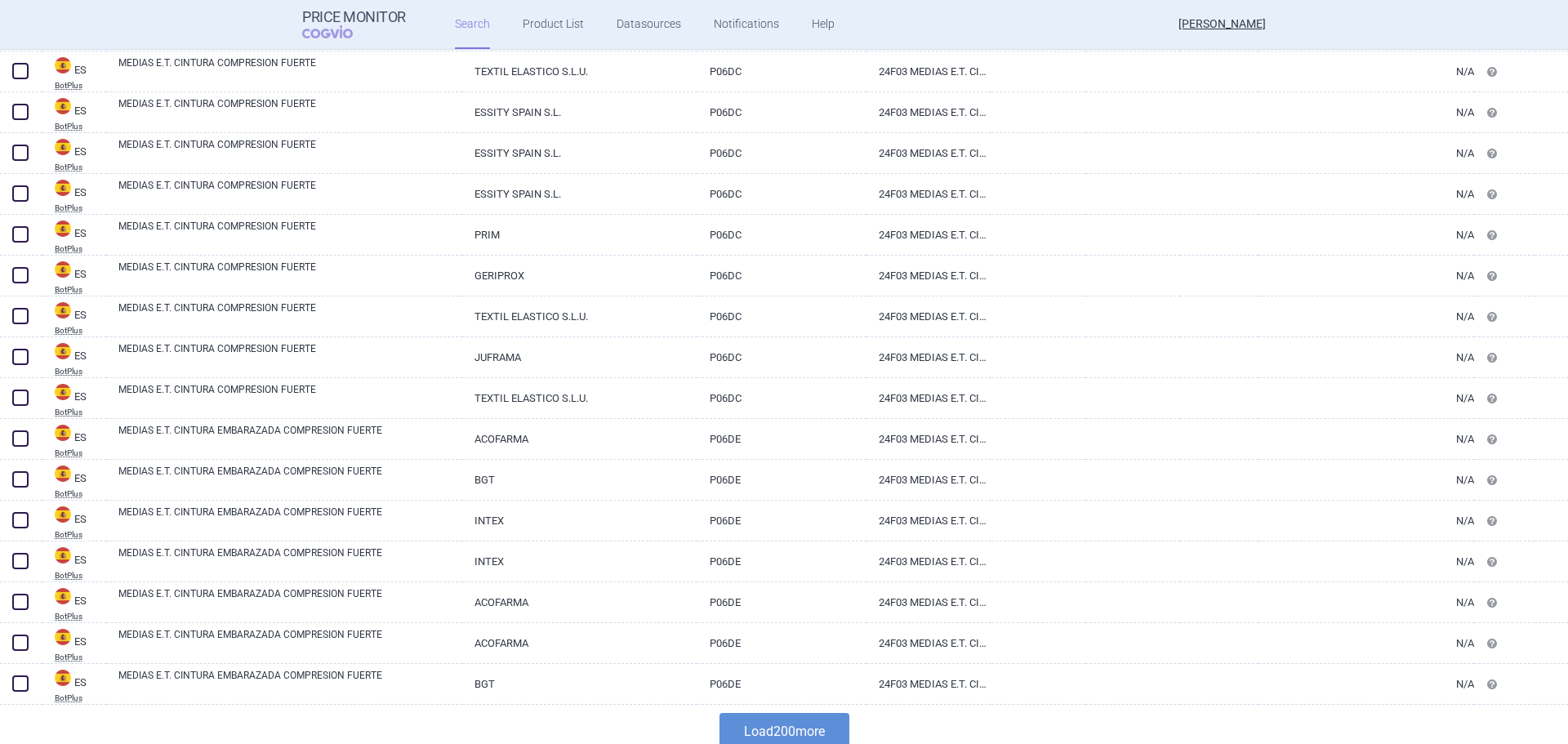
scroll to position [7799, 0]
click at [804, 724] on button "Load 200 more" at bounding box center [784, 729] width 130 height 37
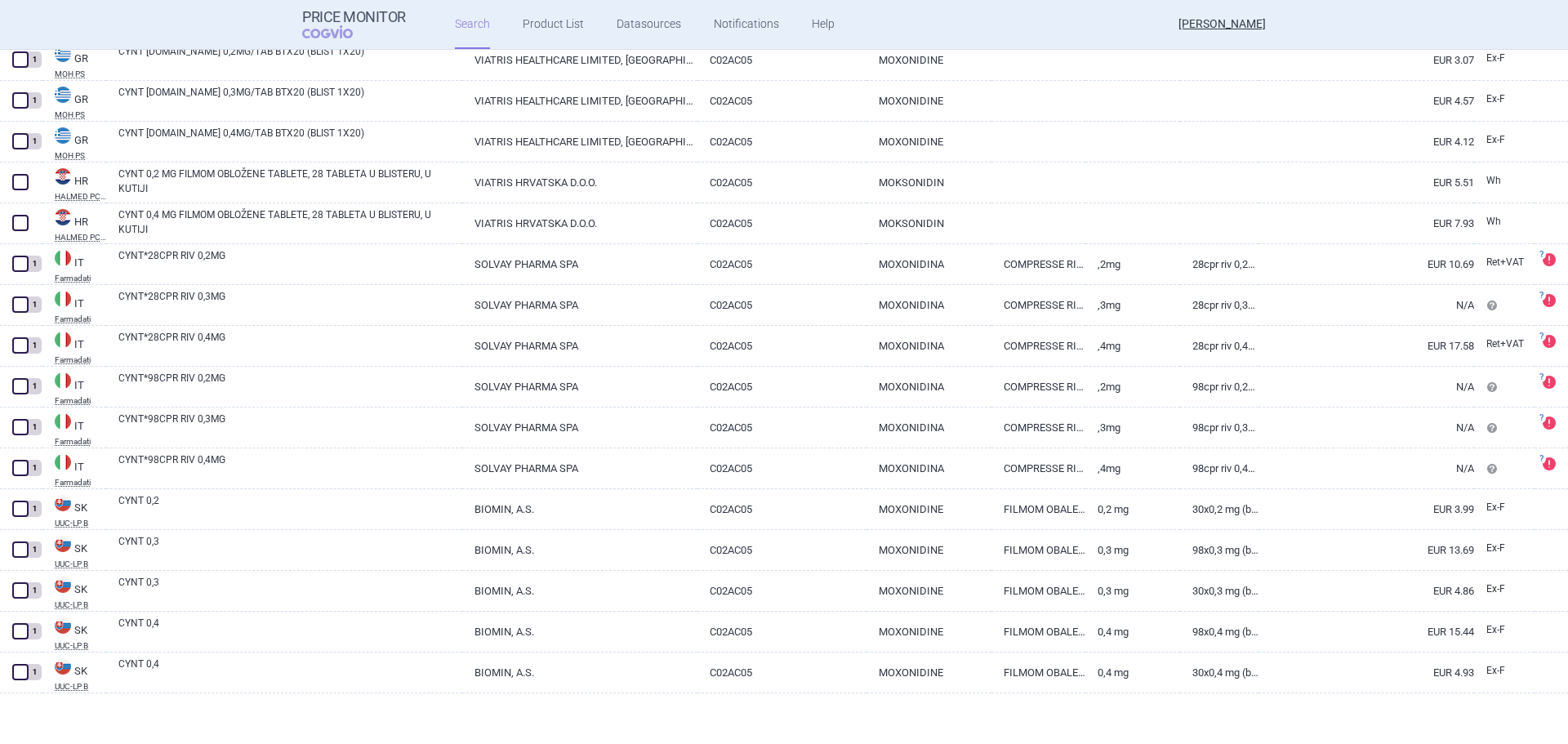
scroll to position [9199, 0]
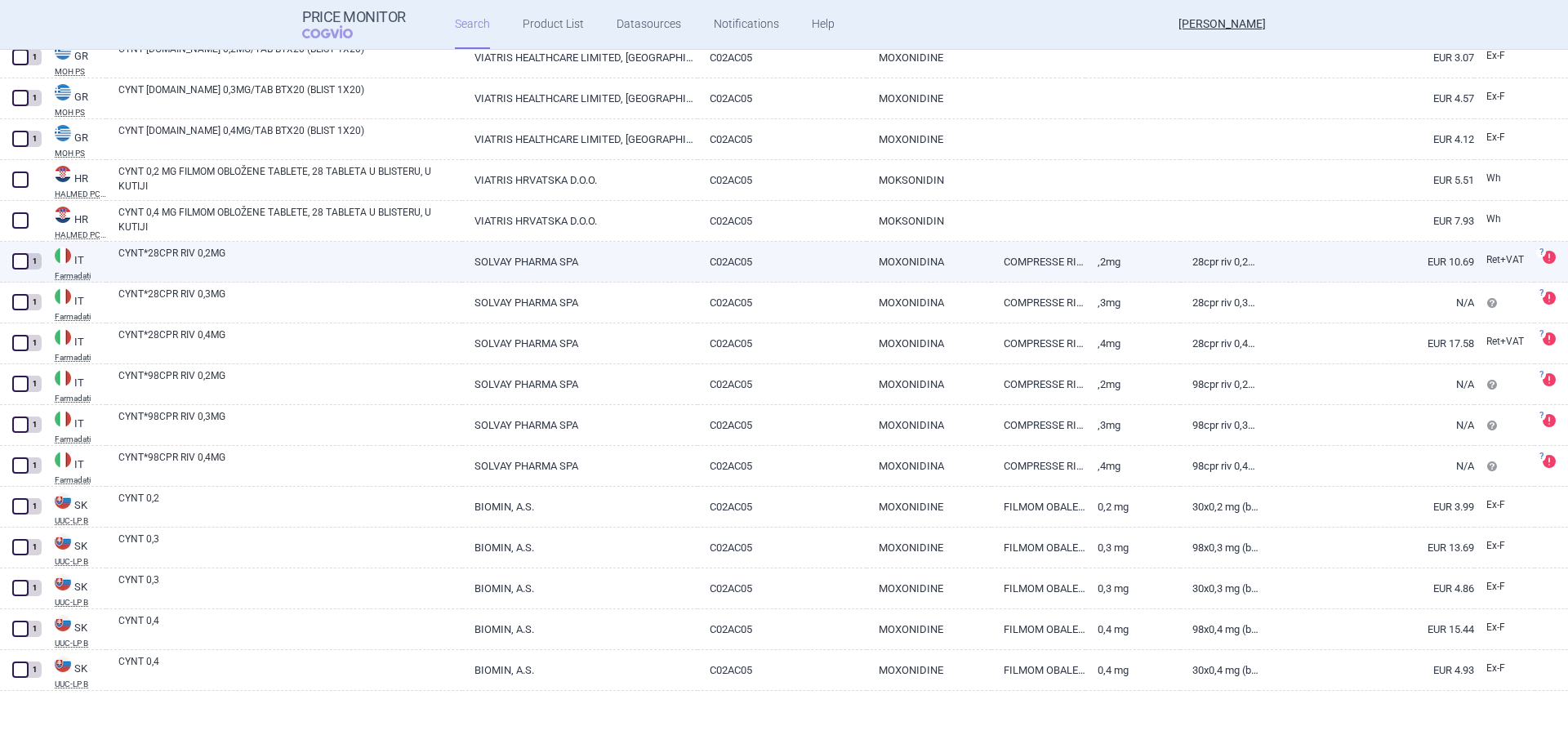
click at [346, 257] on link "CYNT*28CPR RIV 0,2MG" at bounding box center [290, 260] width 343 height 29
select select "EUR"
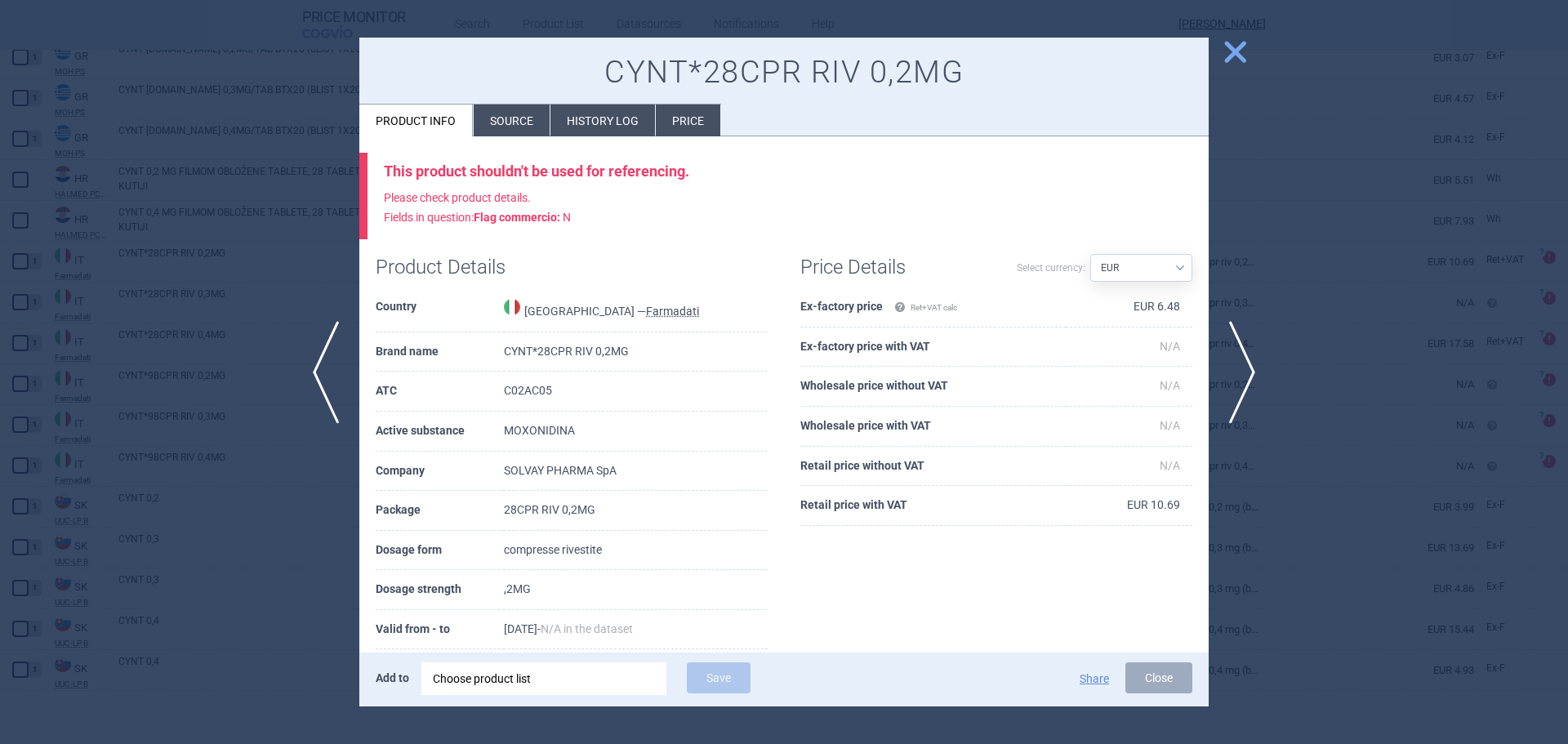
click at [683, 111] on li "Price" at bounding box center [688, 120] width 65 height 32
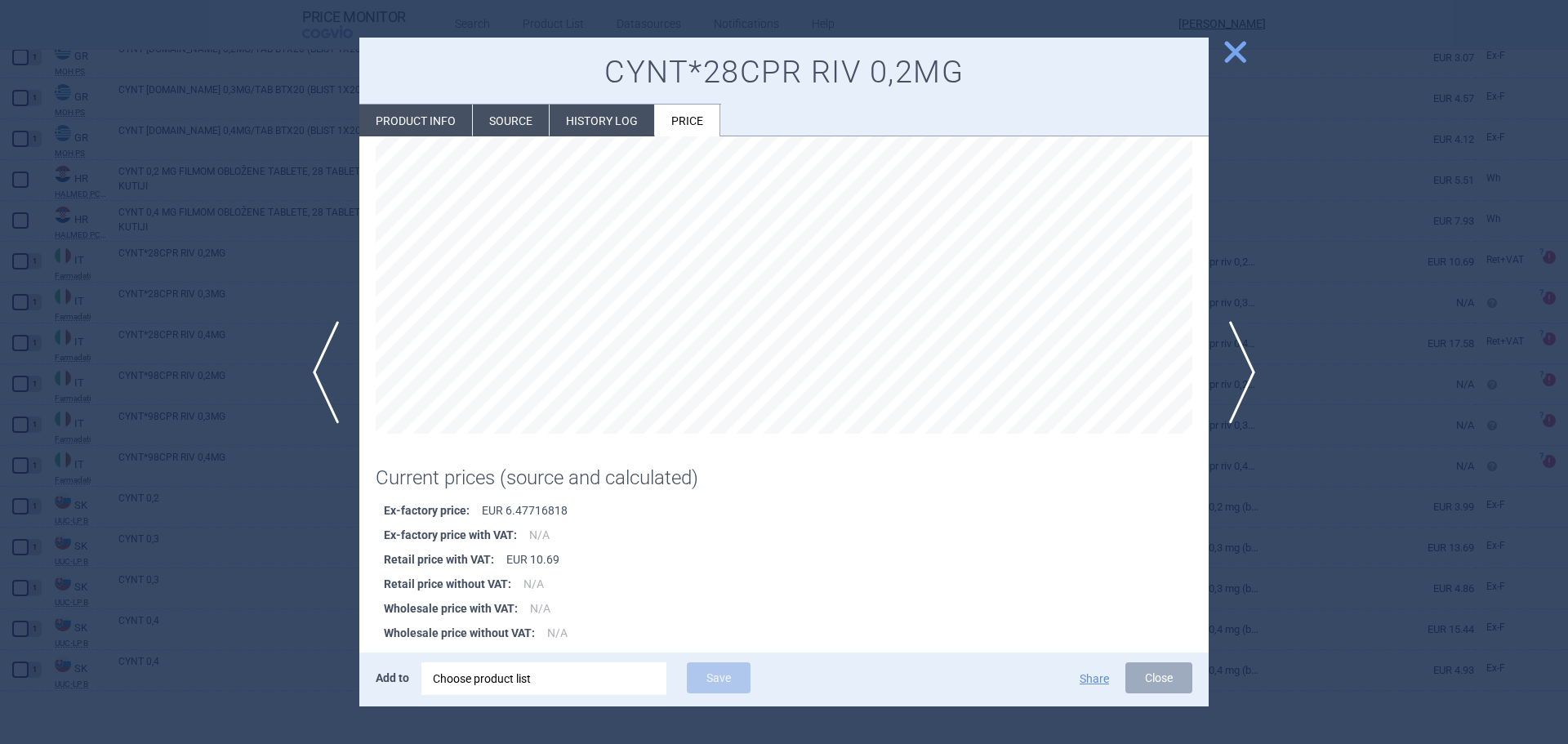
scroll to position [118, 0]
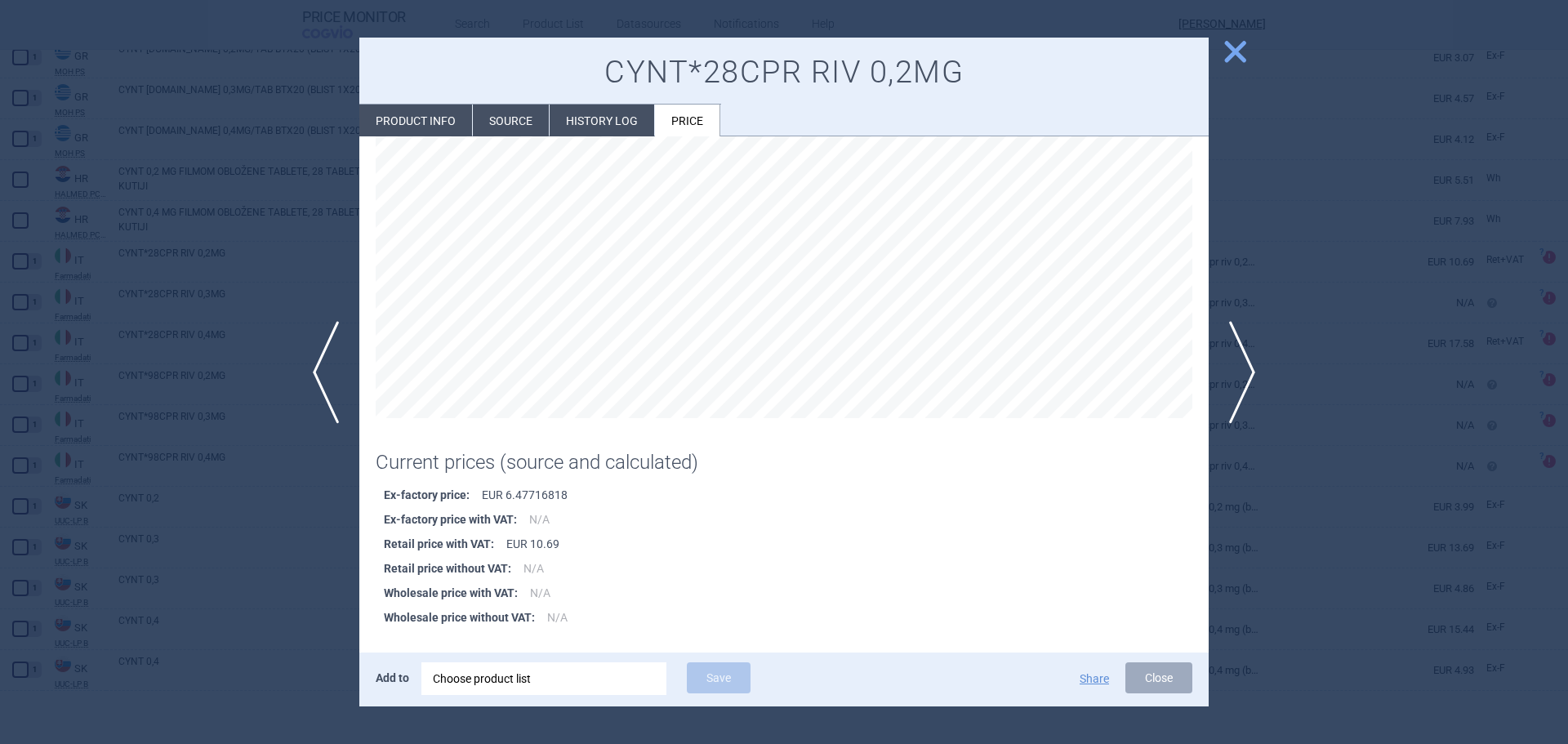
click at [1236, 48] on span "close" at bounding box center [1234, 51] width 28 height 28
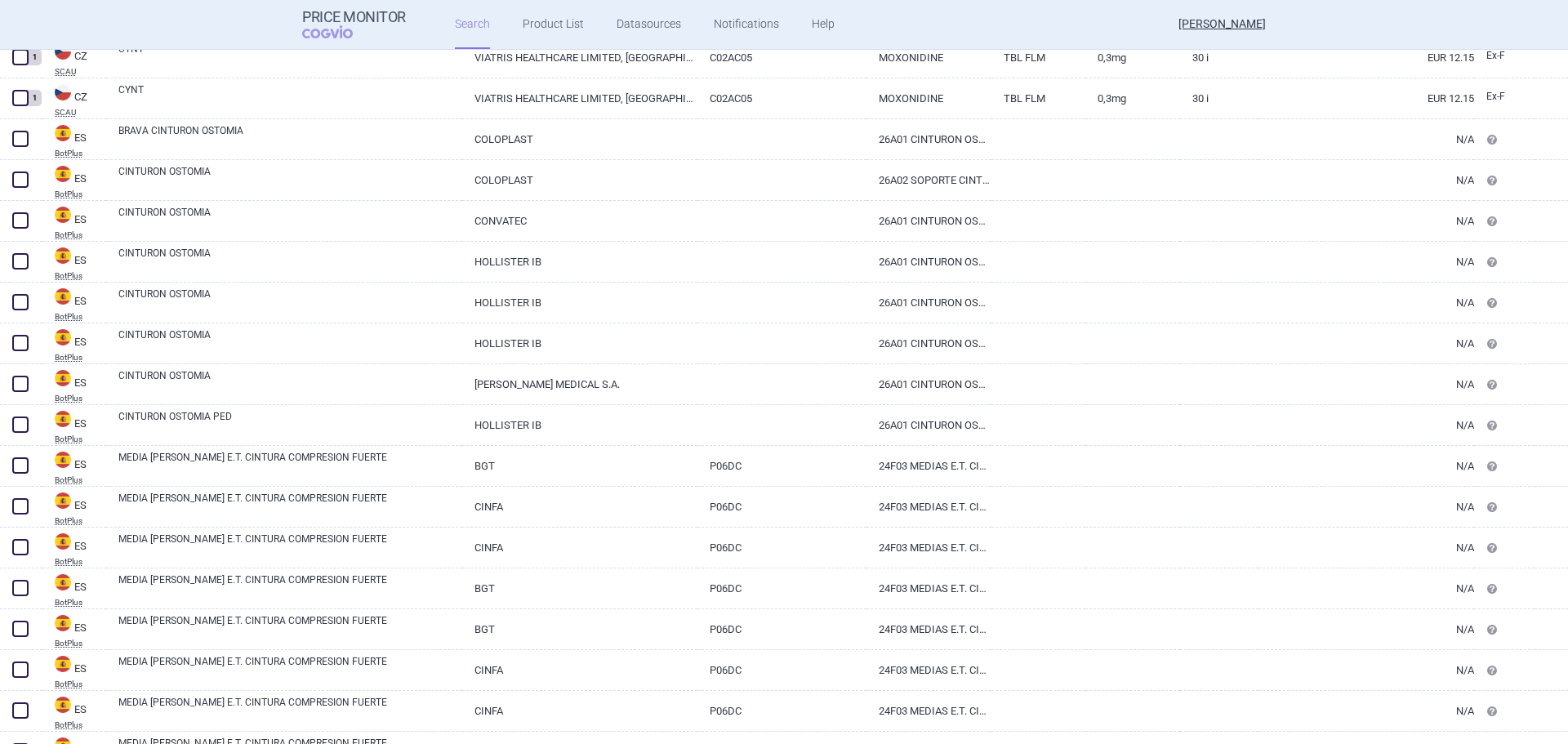
scroll to position [57, 0]
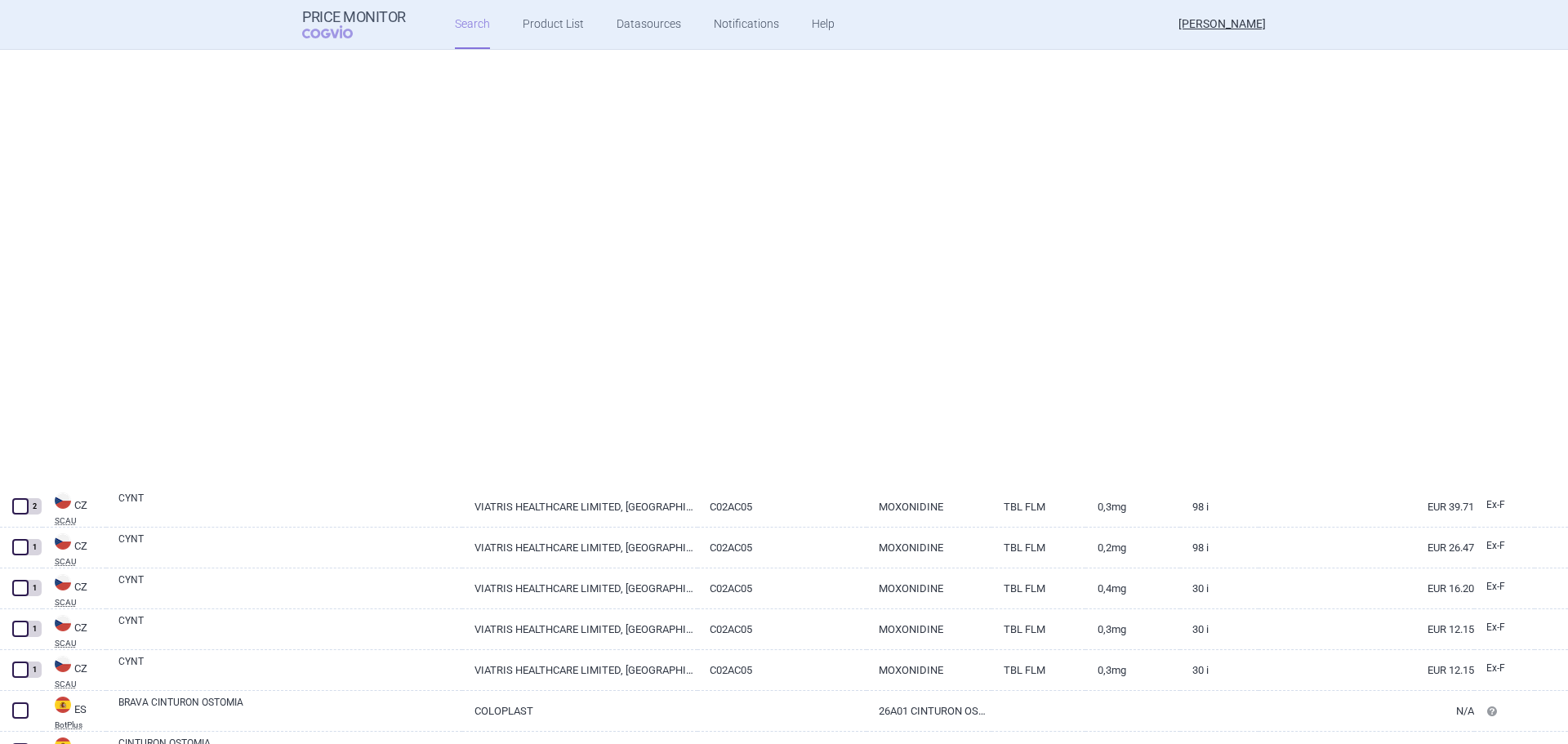
select select "brandName"
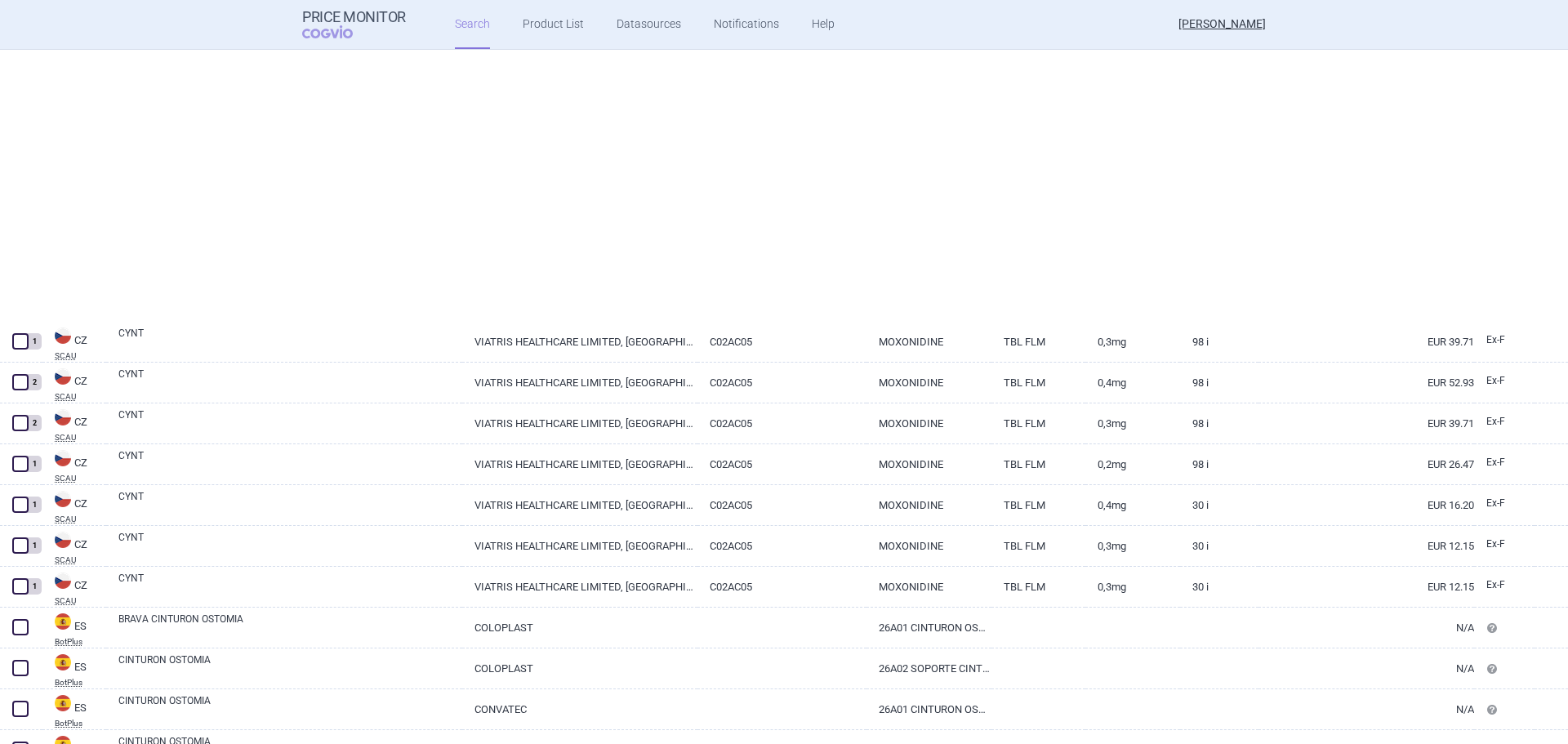
scroll to position [81, 0]
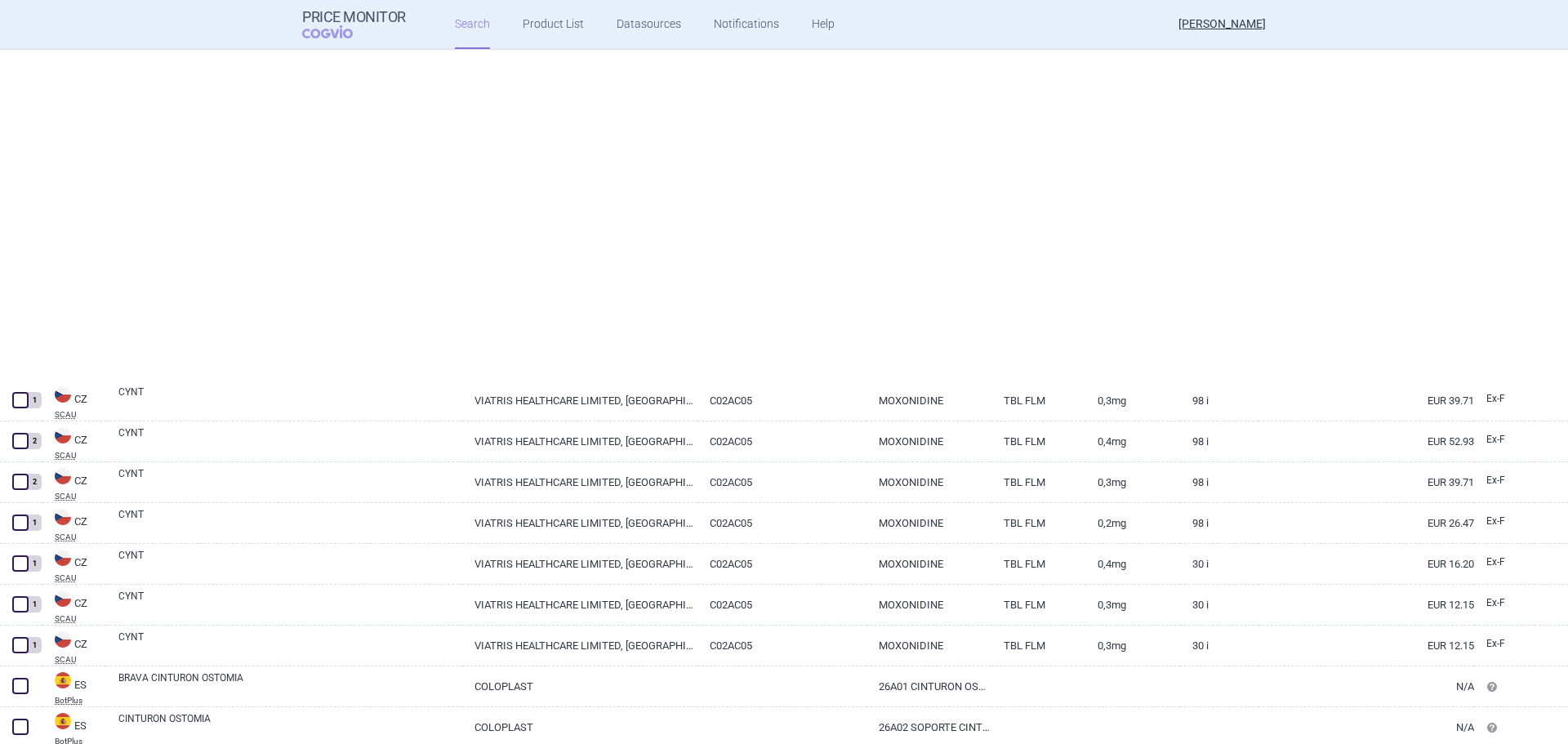
select select "brandName"
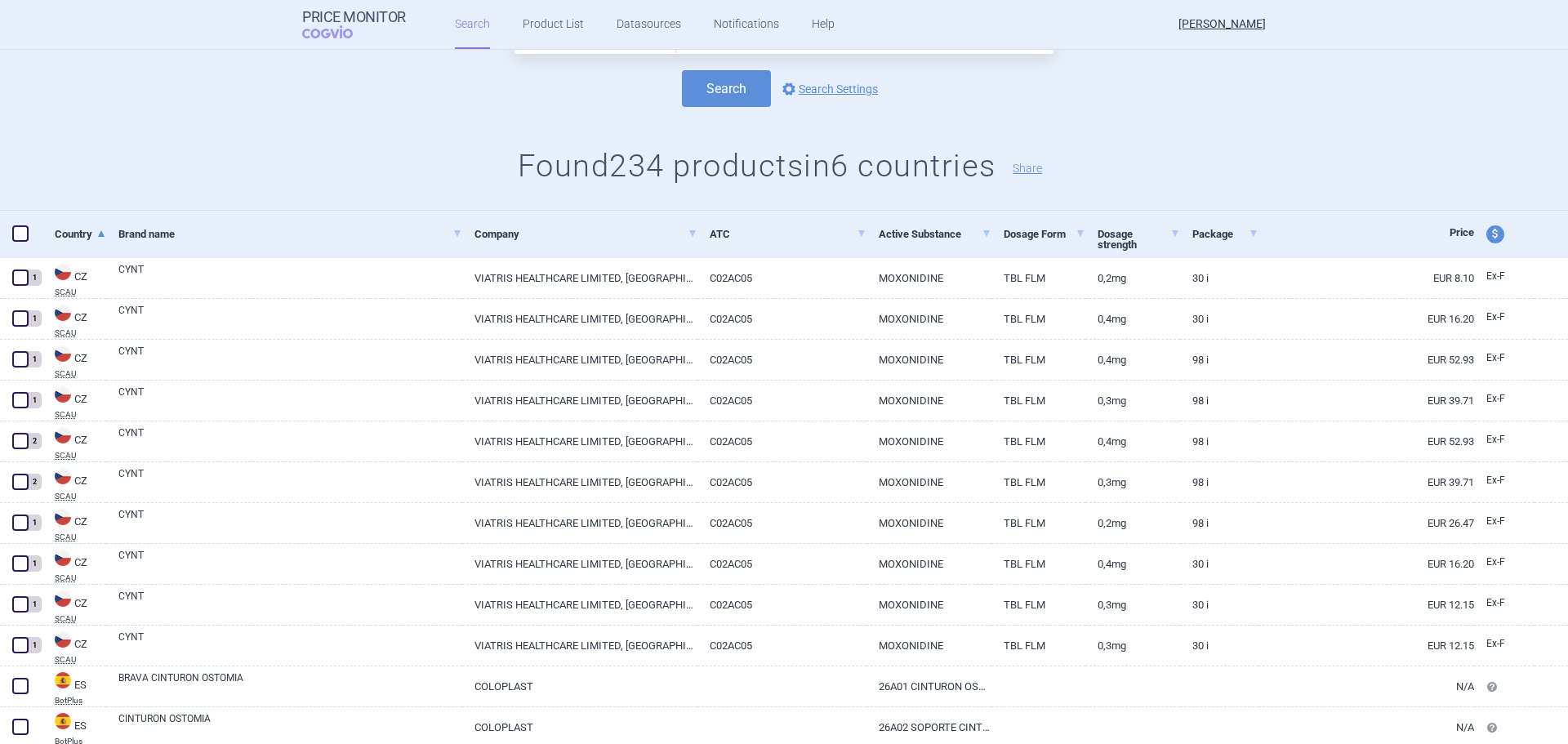
click at [1196, 102] on div "Search options Search Settings" at bounding box center [784, 89] width 1568 height 37
click at [1254, 134] on div "All Brand Name ATC Company Active Substance Country Newer than cynt Add search …" at bounding box center [784, 106] width 1568 height 210
